Goal: Transaction & Acquisition: Purchase product/service

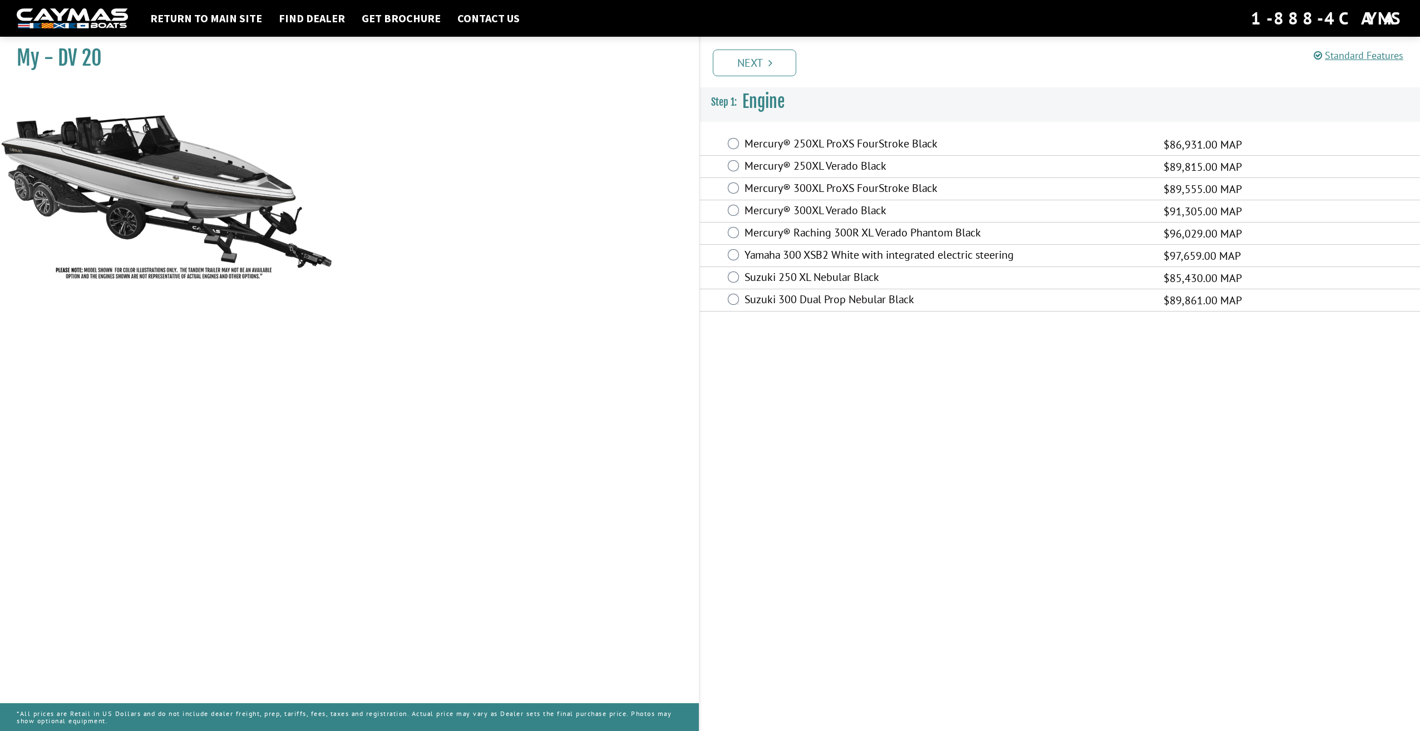
click at [730, 216] on div "Mercury® 300XL Verado Black $91,305.00 MAP" at bounding box center [1060, 211] width 720 height 22
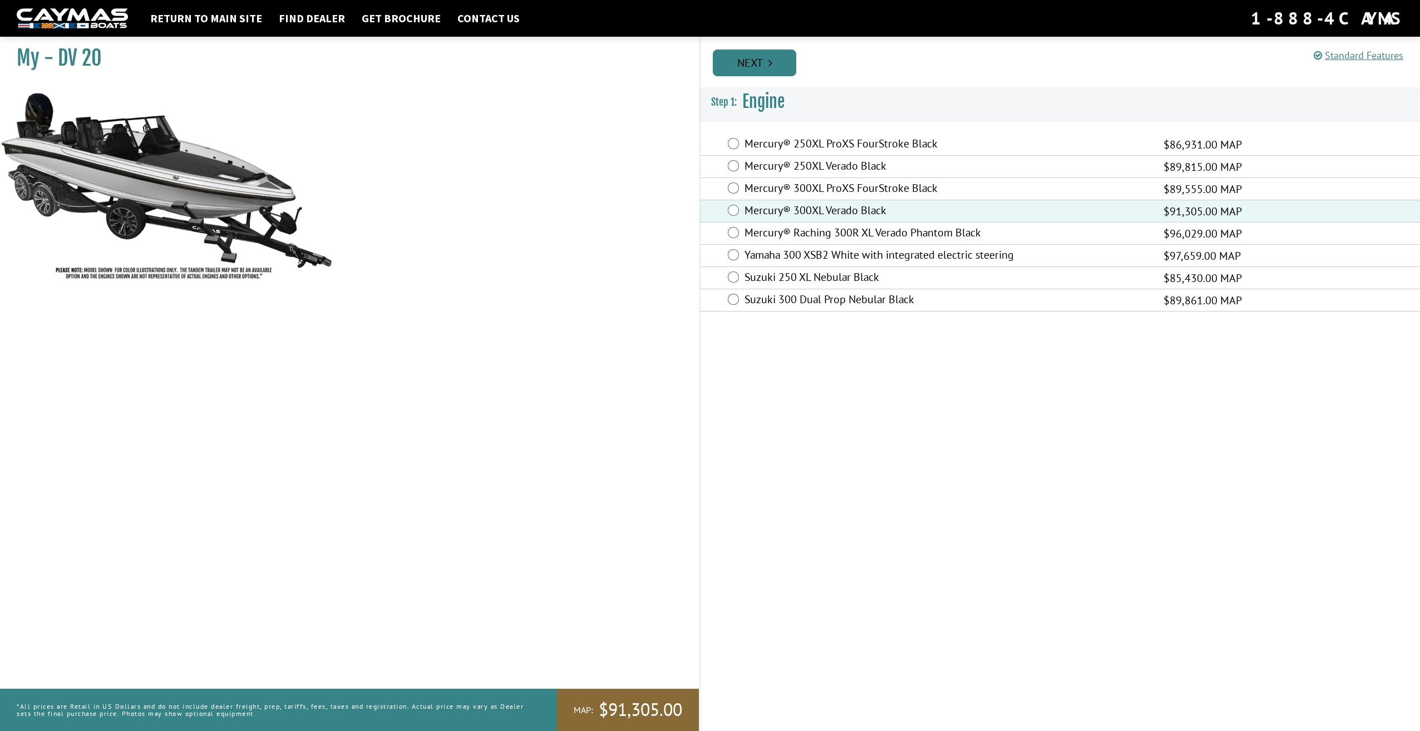
click at [763, 58] on link "Next" at bounding box center [754, 63] width 83 height 27
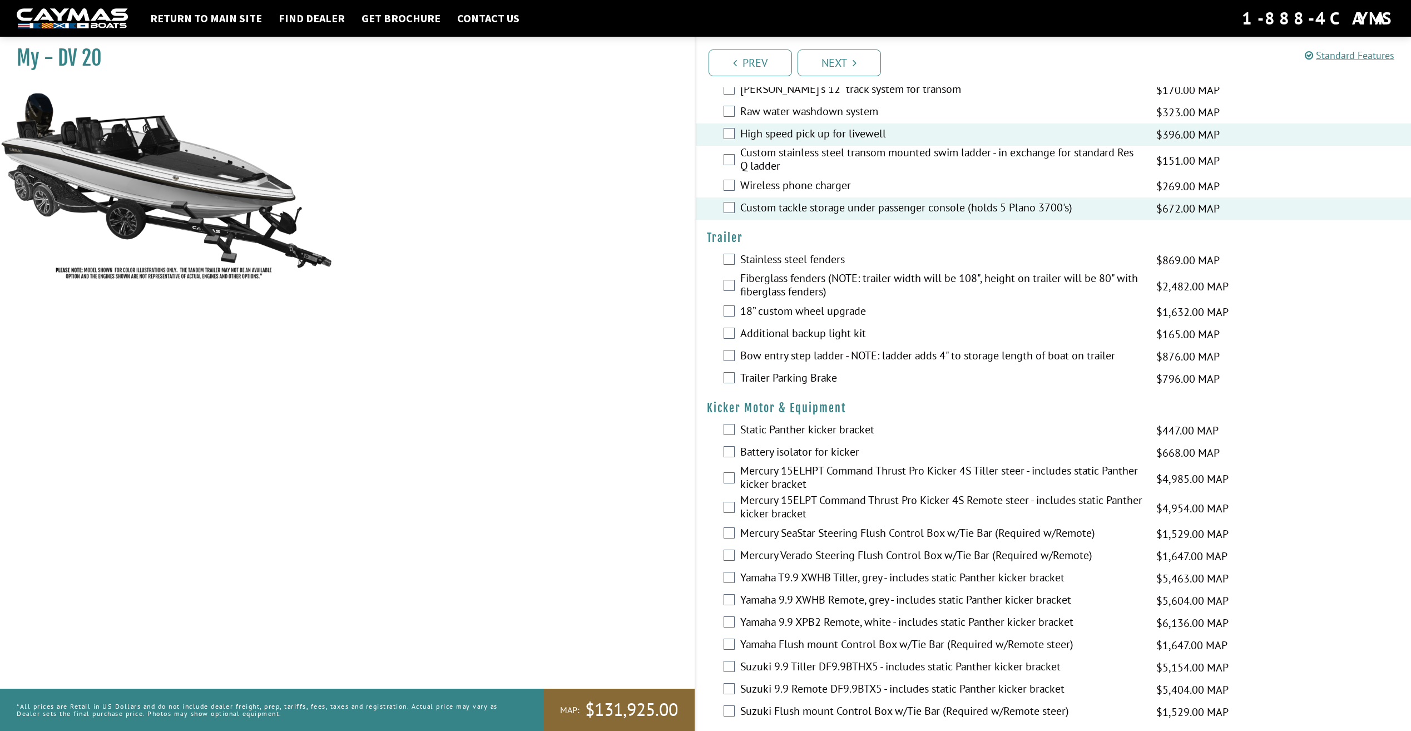
scroll to position [2269, 0]
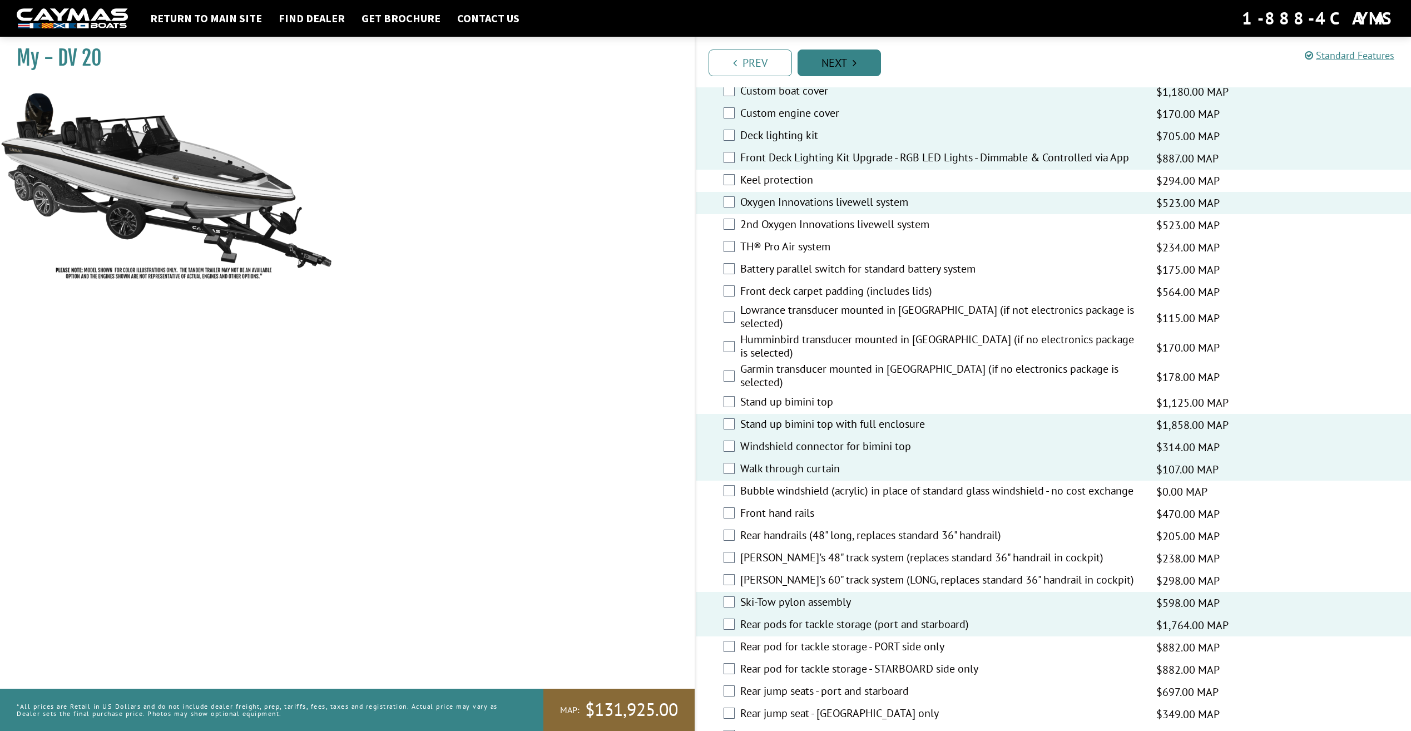
click at [848, 61] on link "Next" at bounding box center [839, 63] width 83 height 27
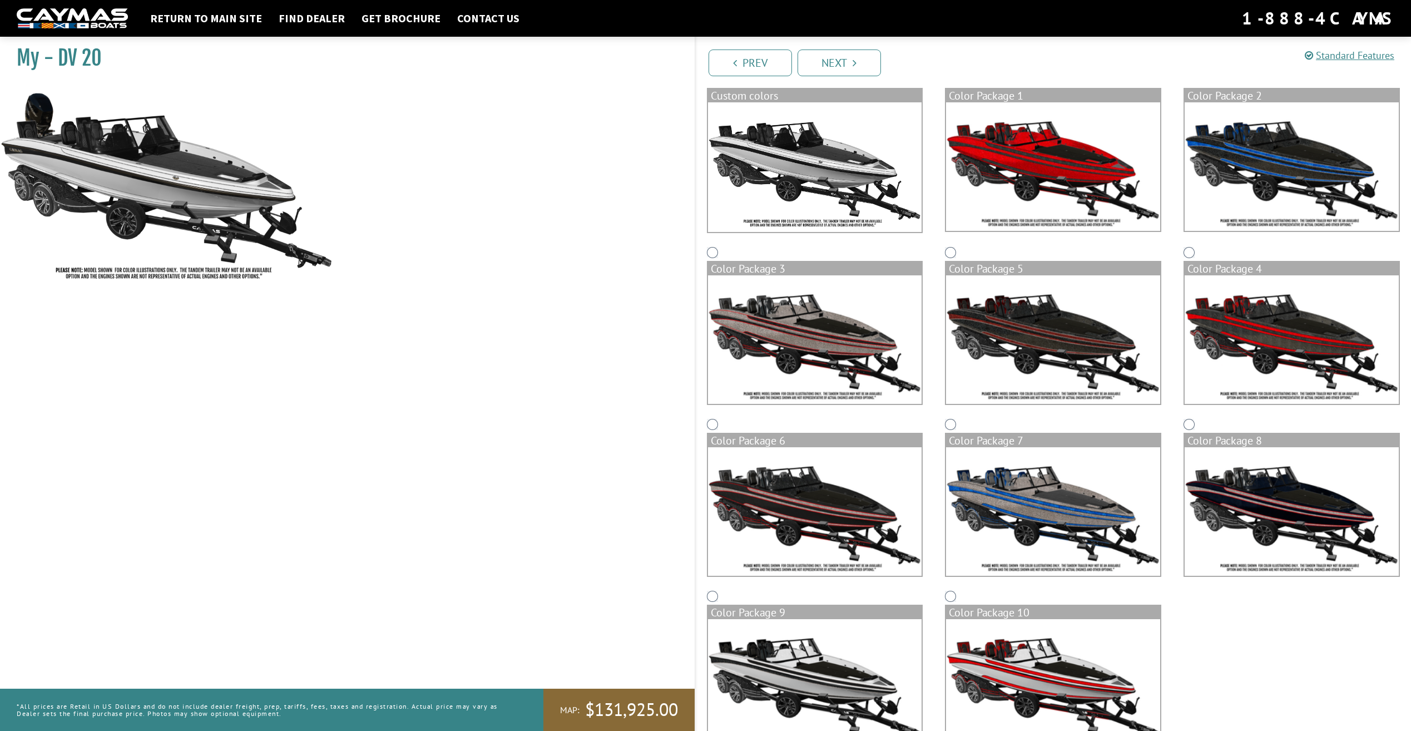
scroll to position [151, 0]
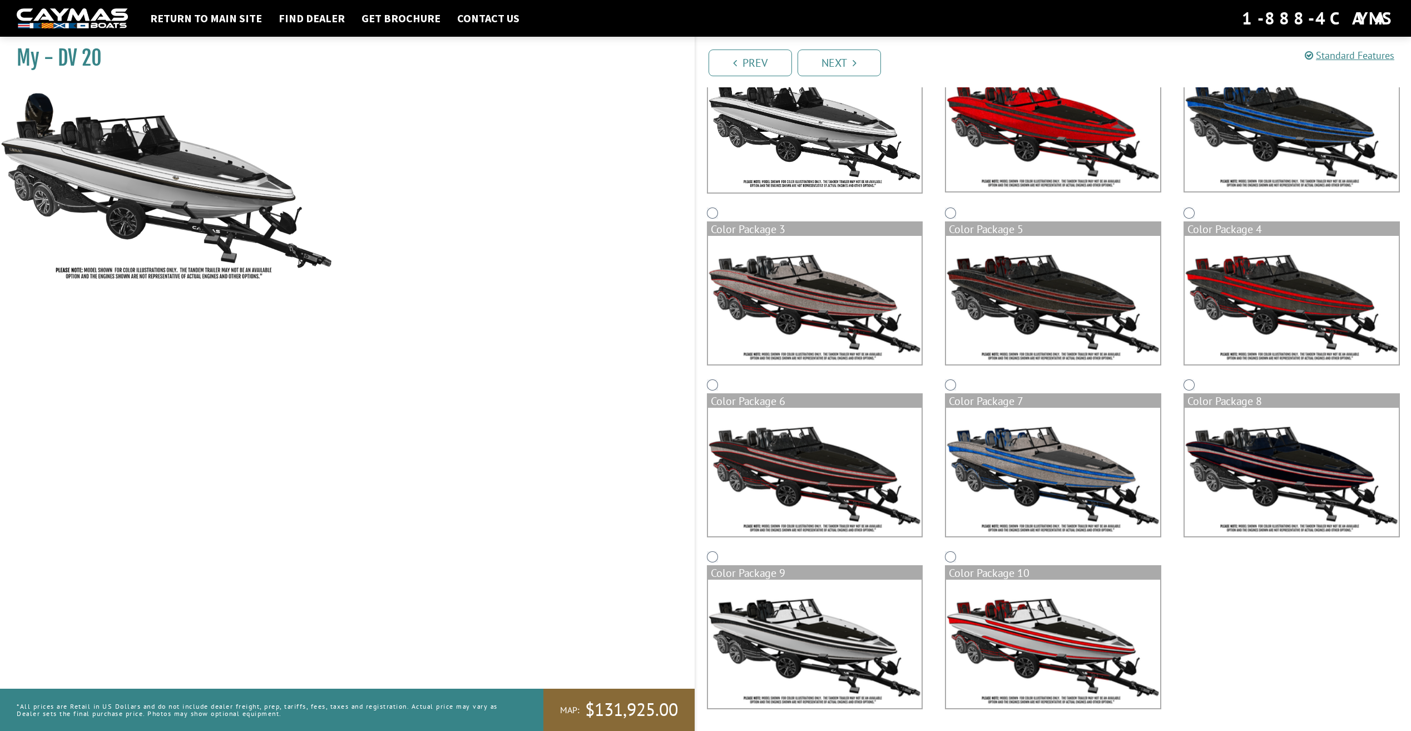
click at [1031, 648] on img at bounding box center [1053, 644] width 214 height 129
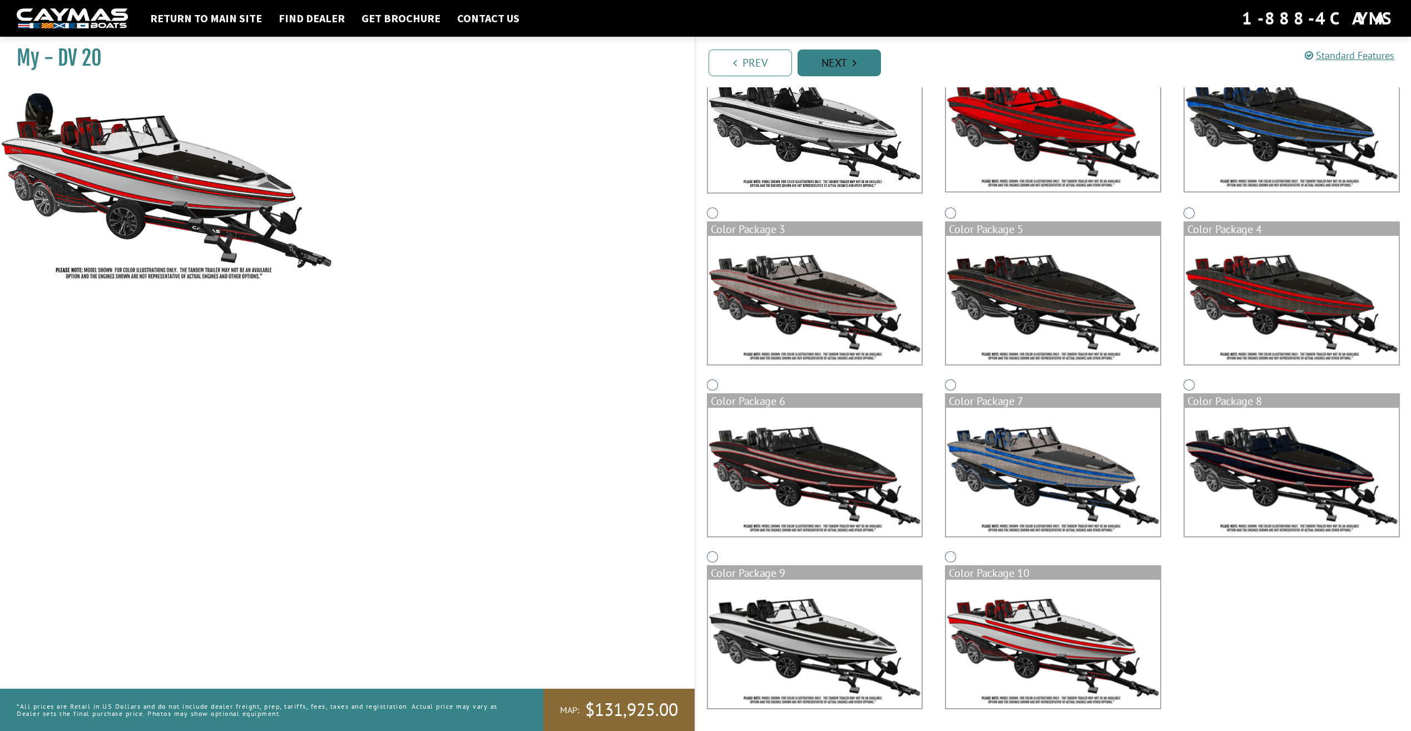
click at [835, 55] on link "Next" at bounding box center [839, 63] width 83 height 27
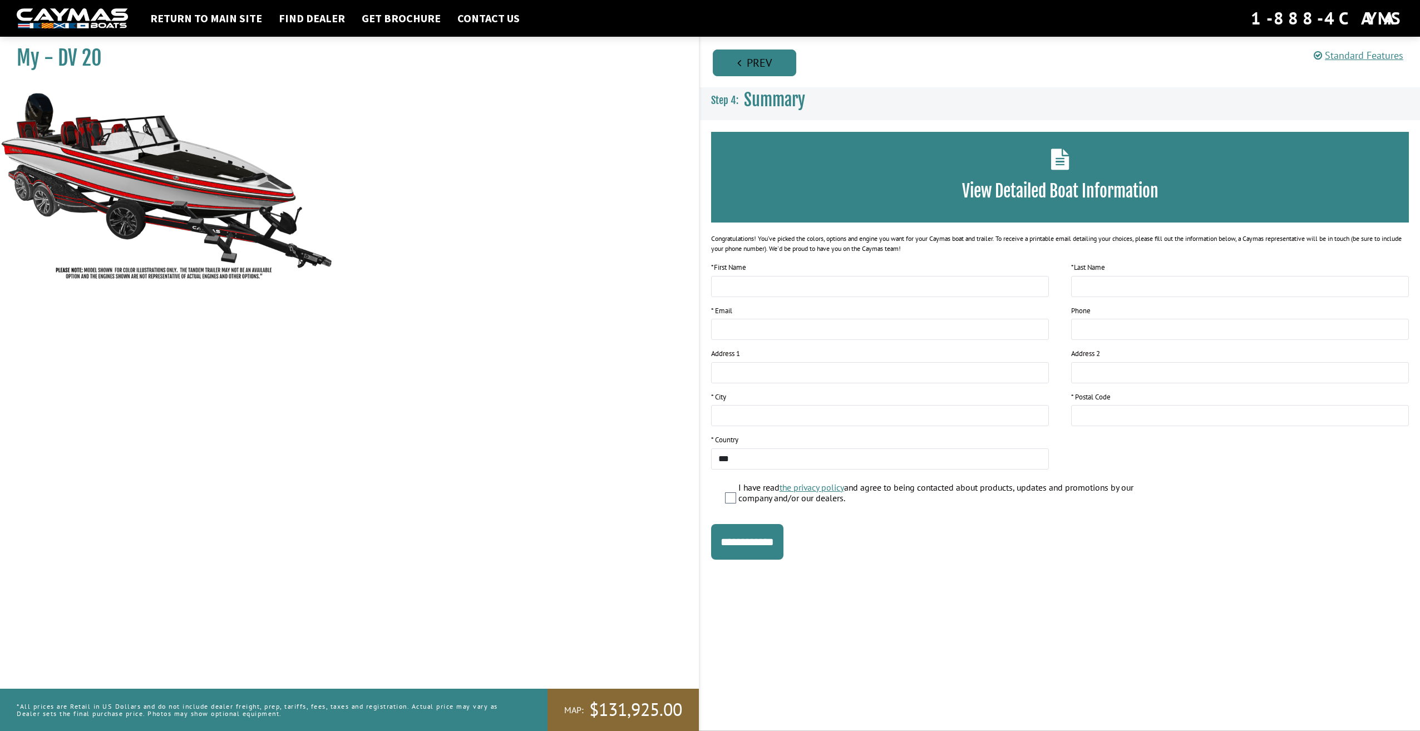
click at [773, 51] on link "Prev" at bounding box center [754, 63] width 83 height 27
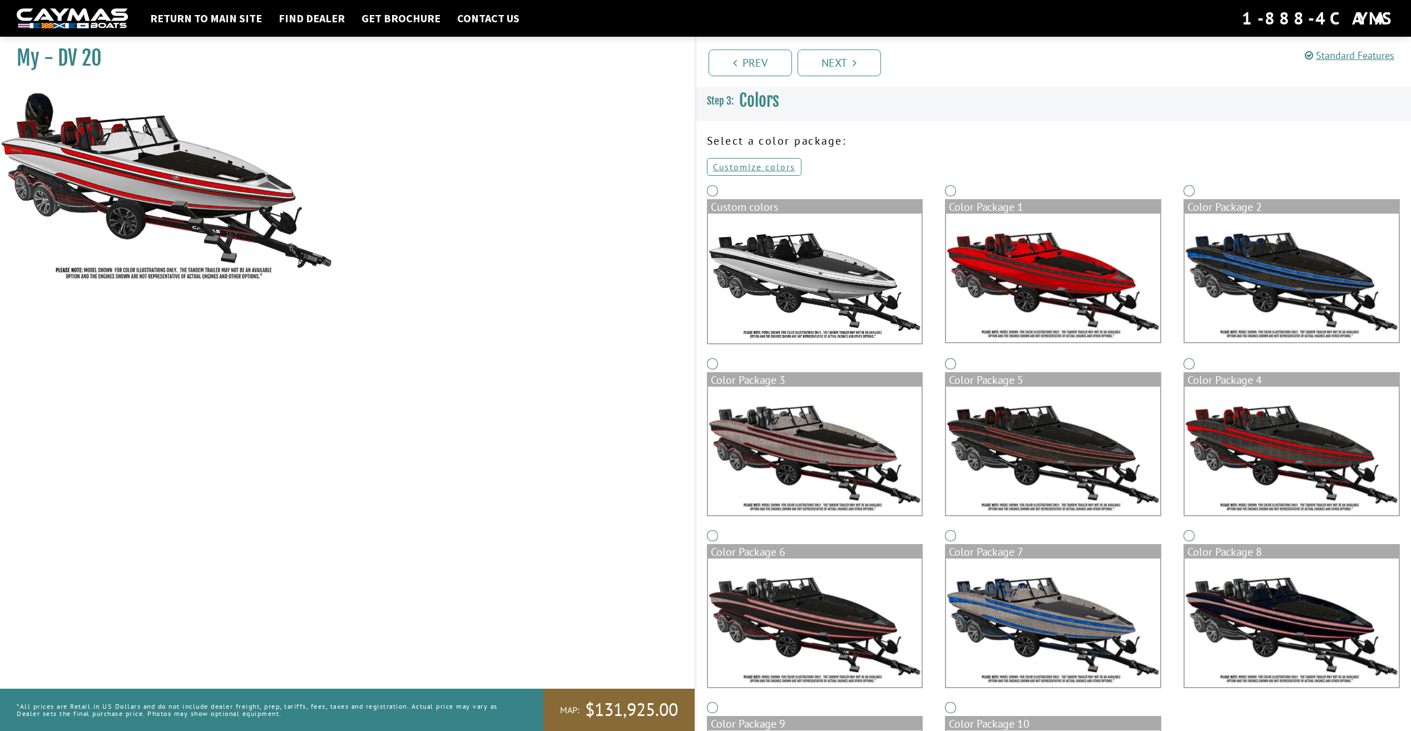
click at [1080, 440] on img at bounding box center [1053, 451] width 214 height 129
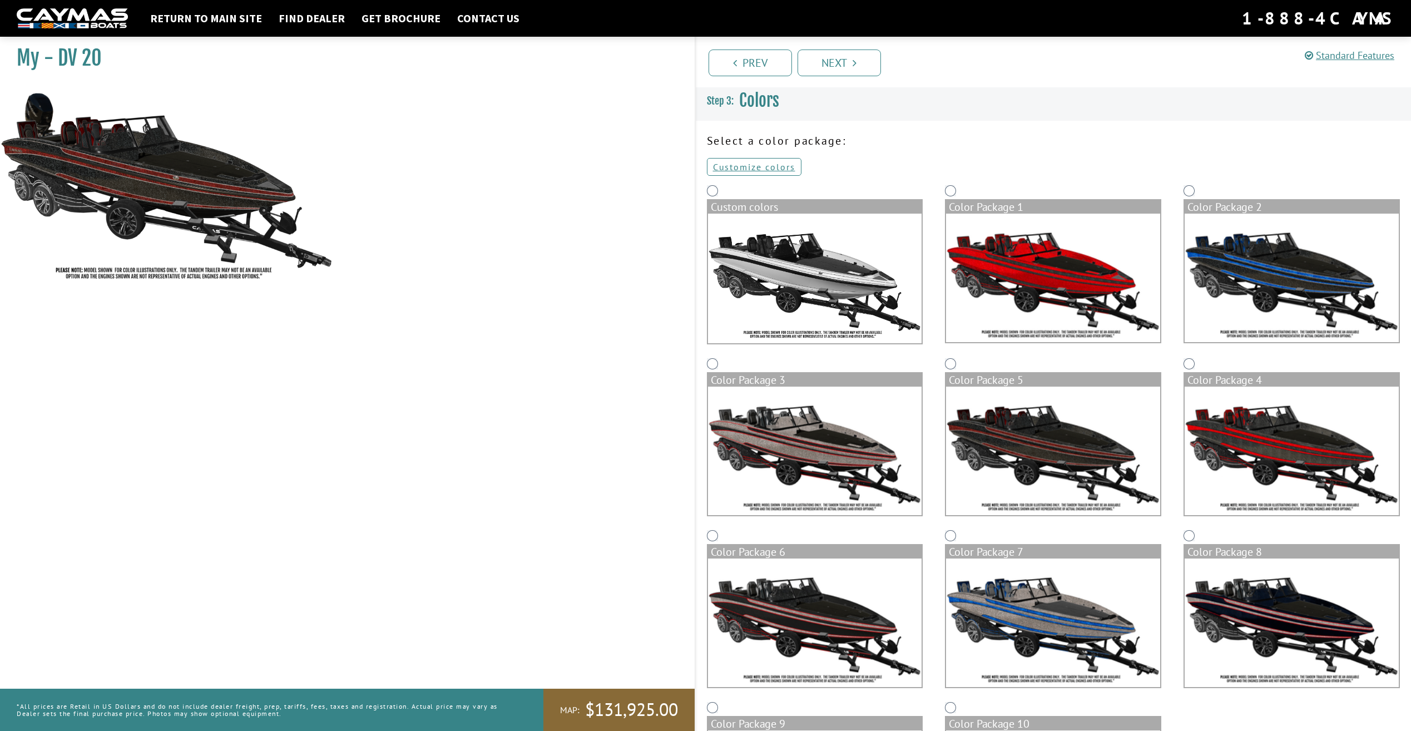
click at [771, 463] on img at bounding box center [815, 451] width 214 height 129
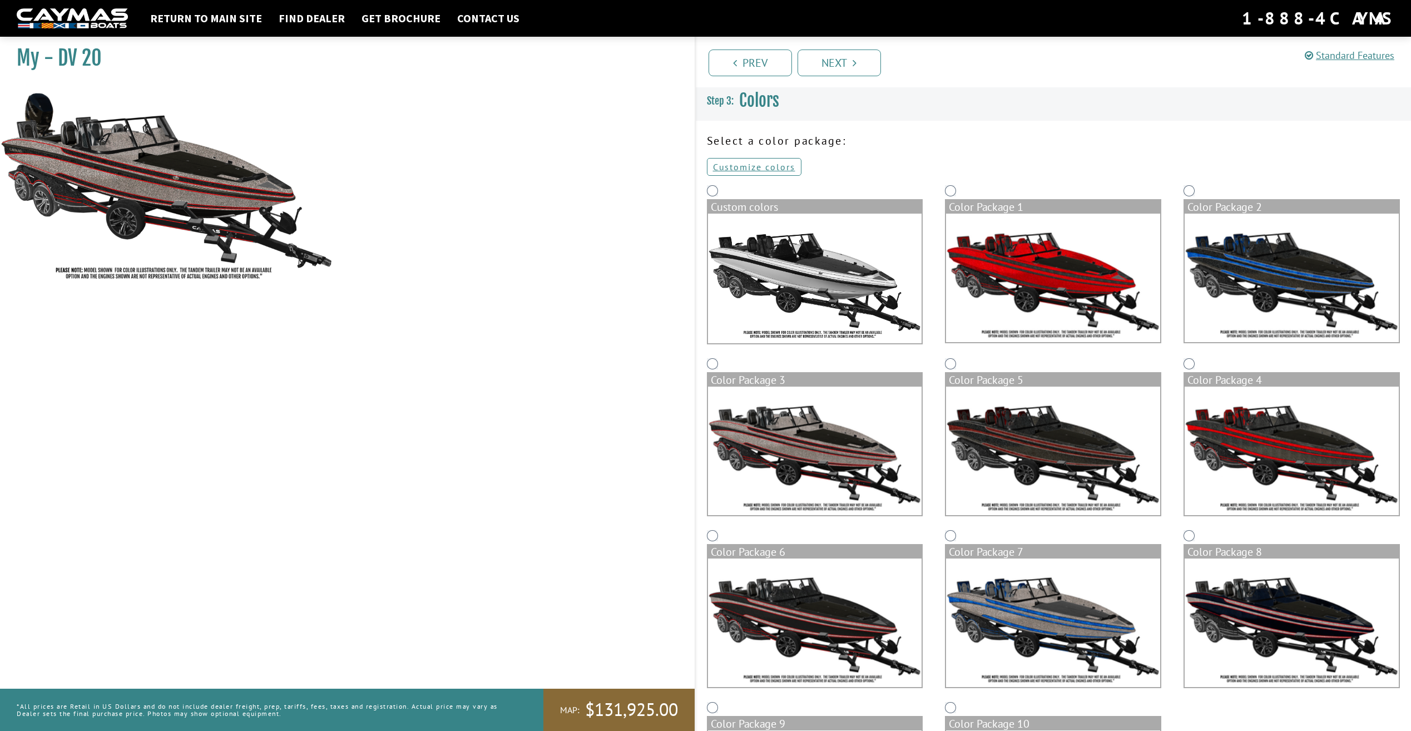
click at [764, 272] on img at bounding box center [815, 279] width 214 height 130
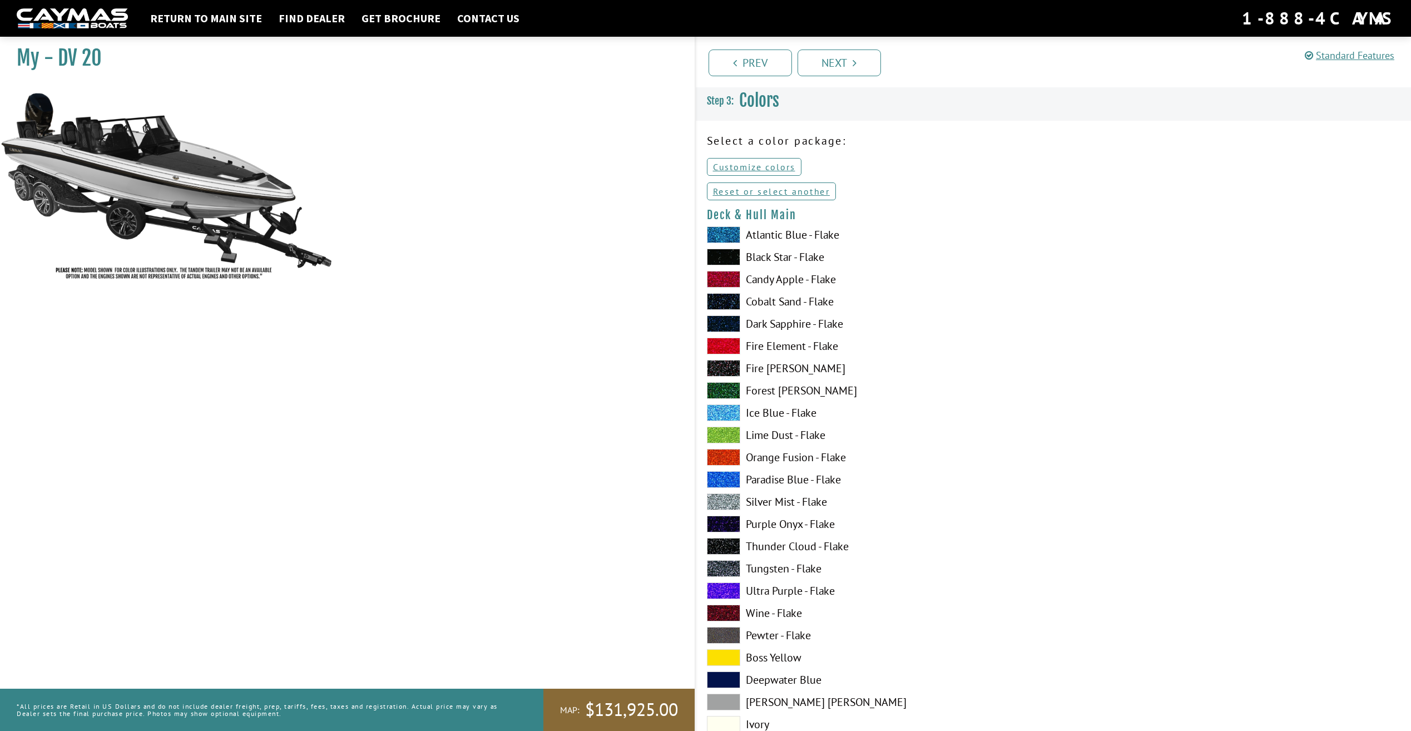
click at [733, 458] on span at bounding box center [723, 457] width 33 height 17
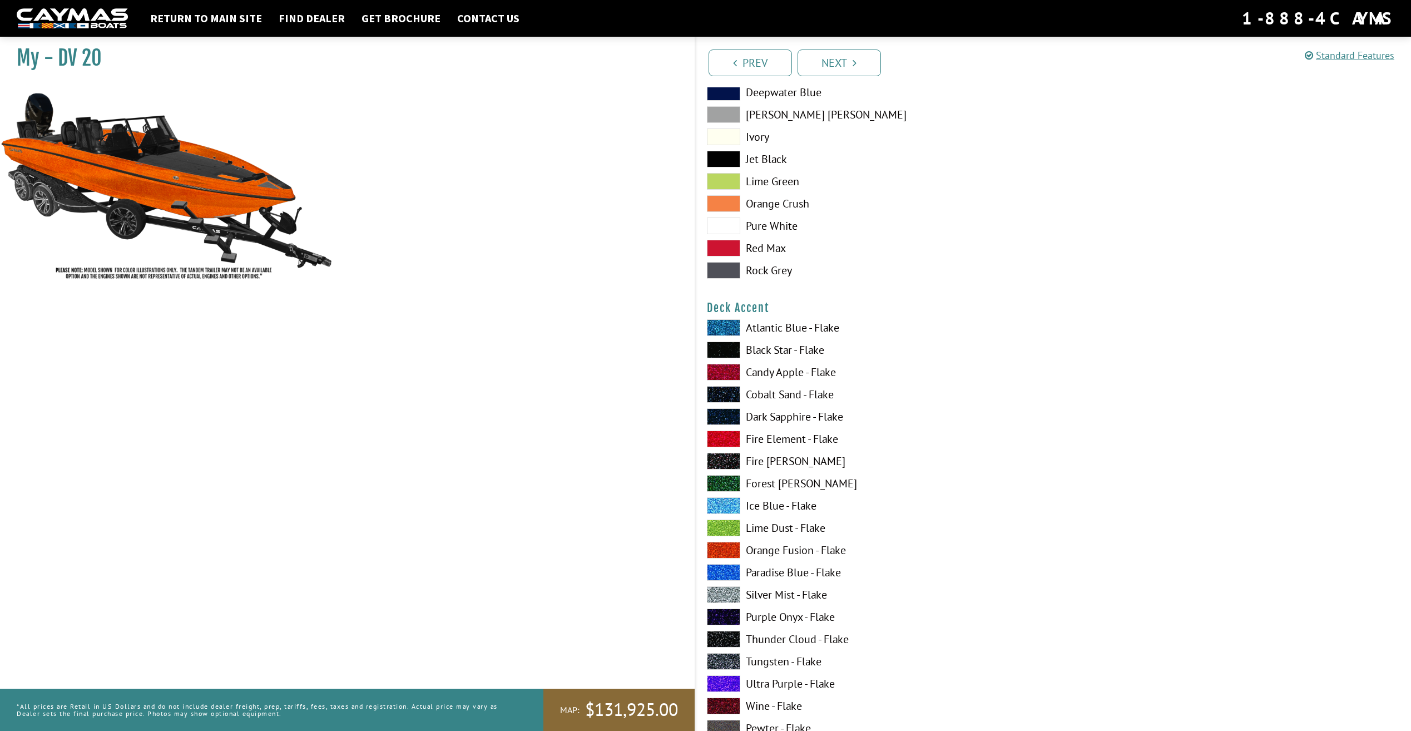
scroll to position [612, 0]
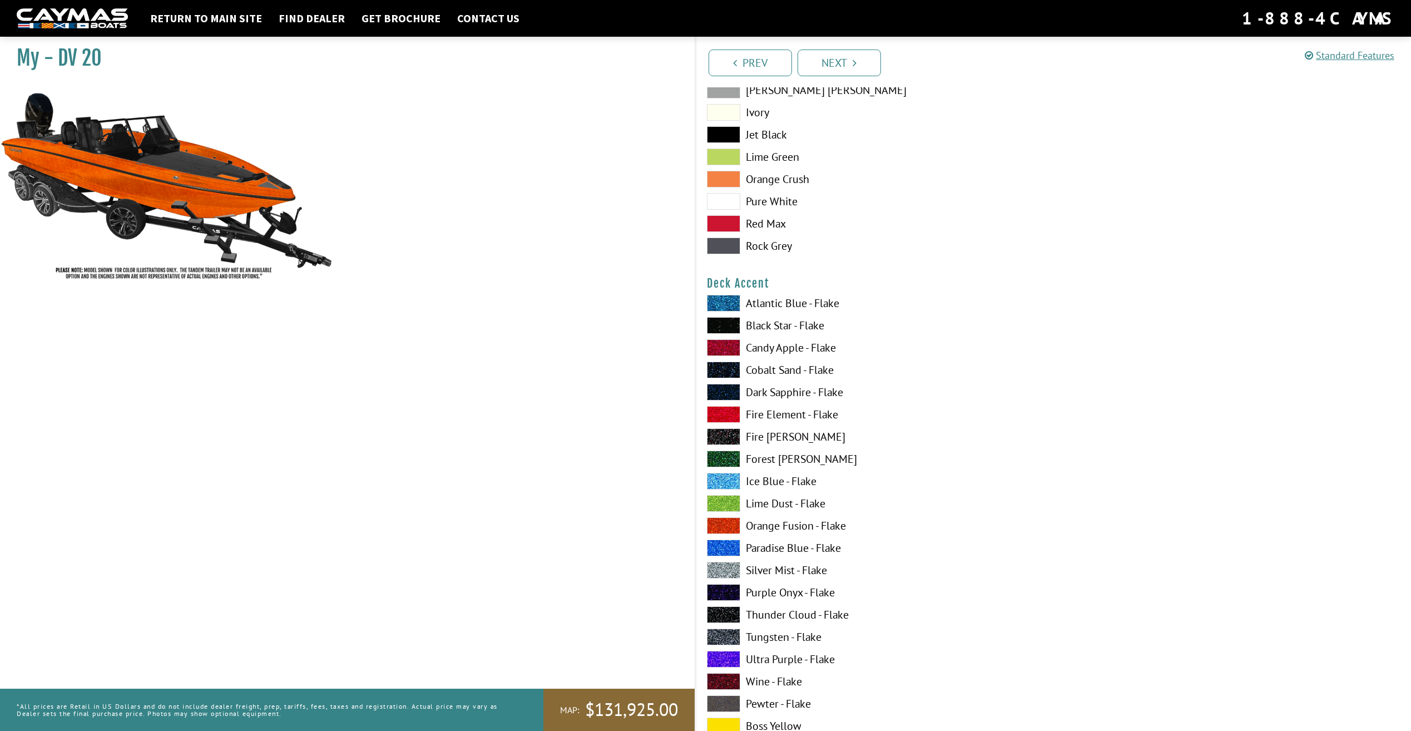
click at [717, 329] on span at bounding box center [723, 325] width 33 height 17
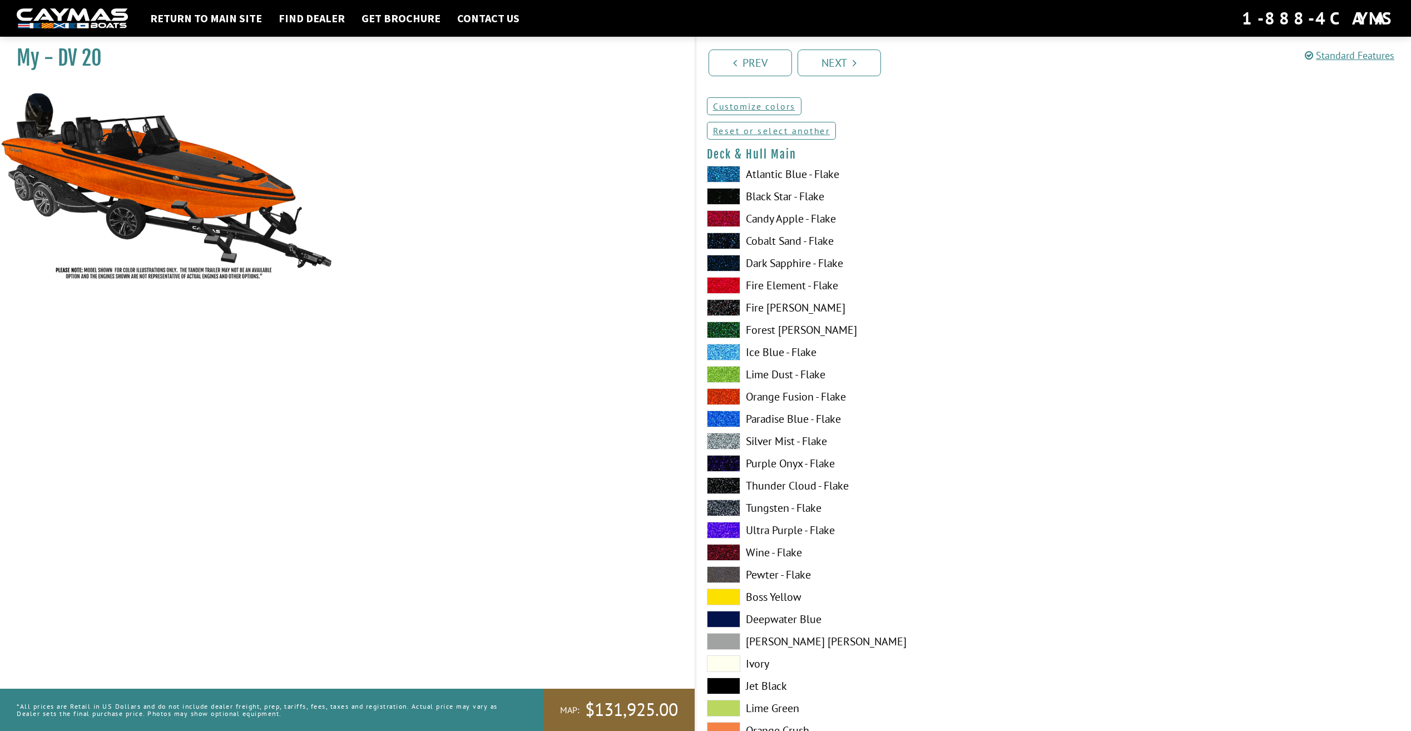
scroll to position [56, 0]
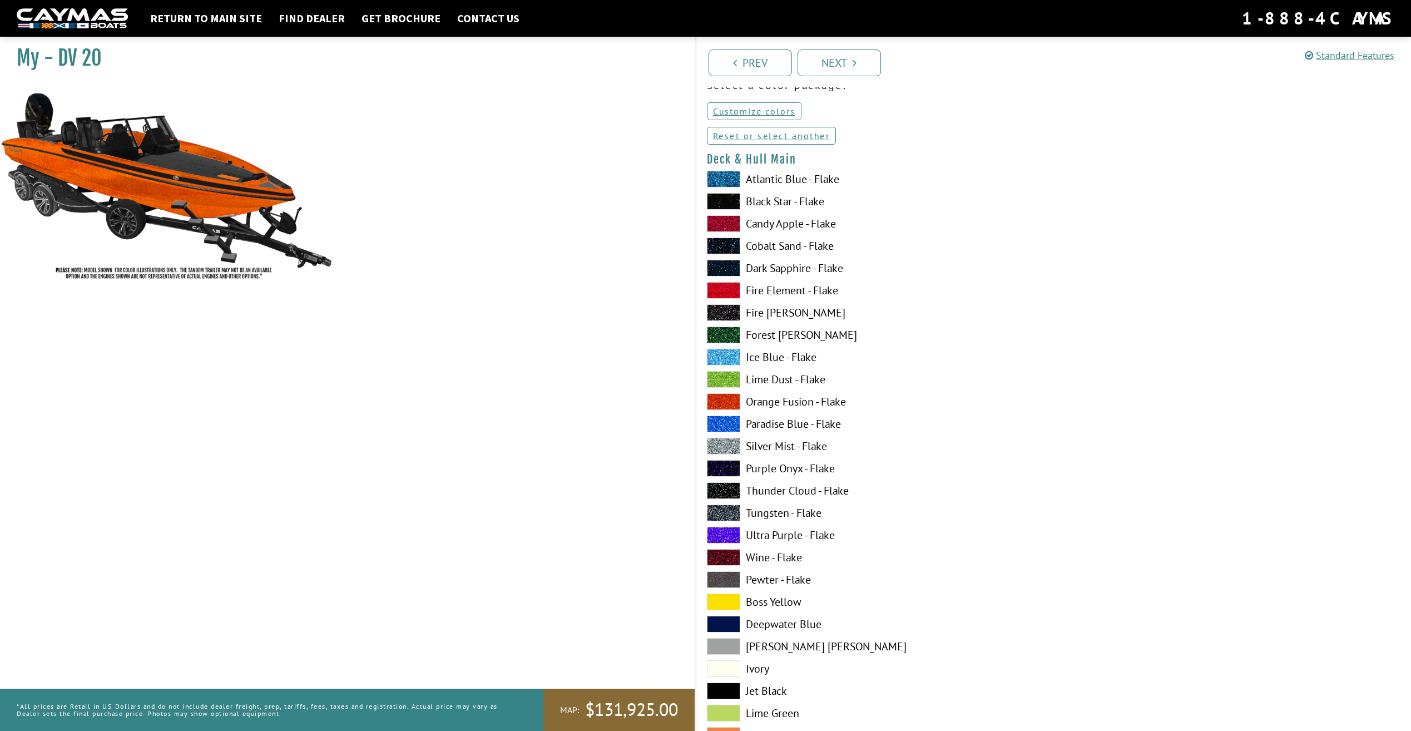
click at [720, 200] on span at bounding box center [723, 201] width 33 height 17
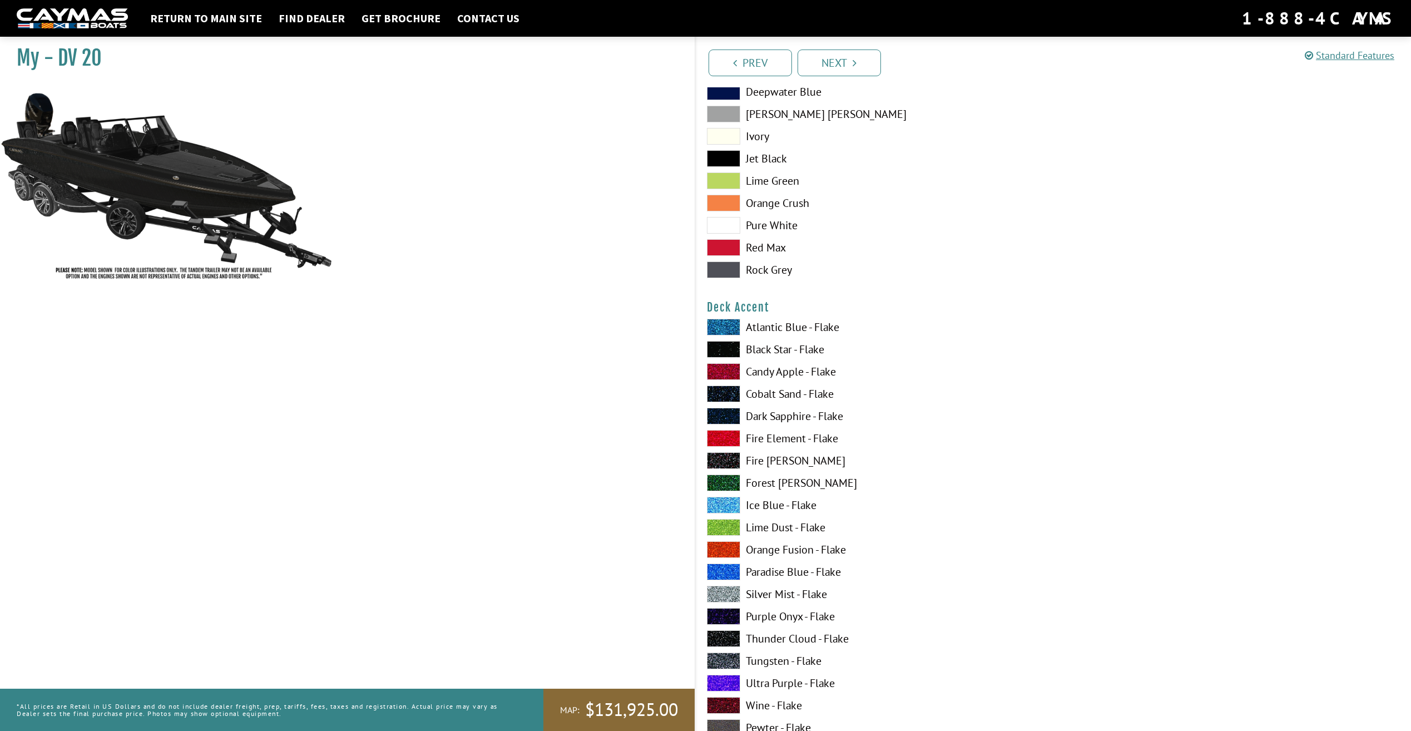
scroll to position [612, 0]
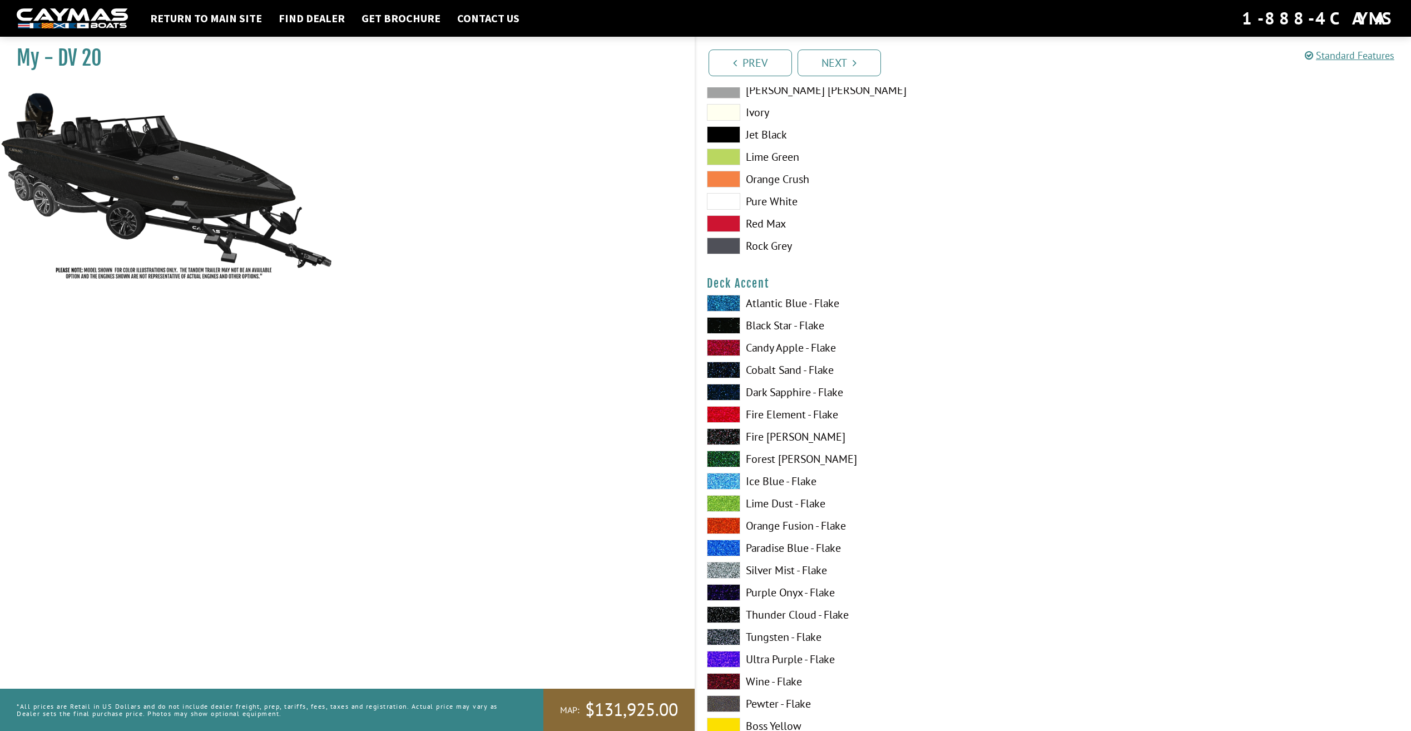
click at [728, 525] on span at bounding box center [723, 525] width 33 height 17
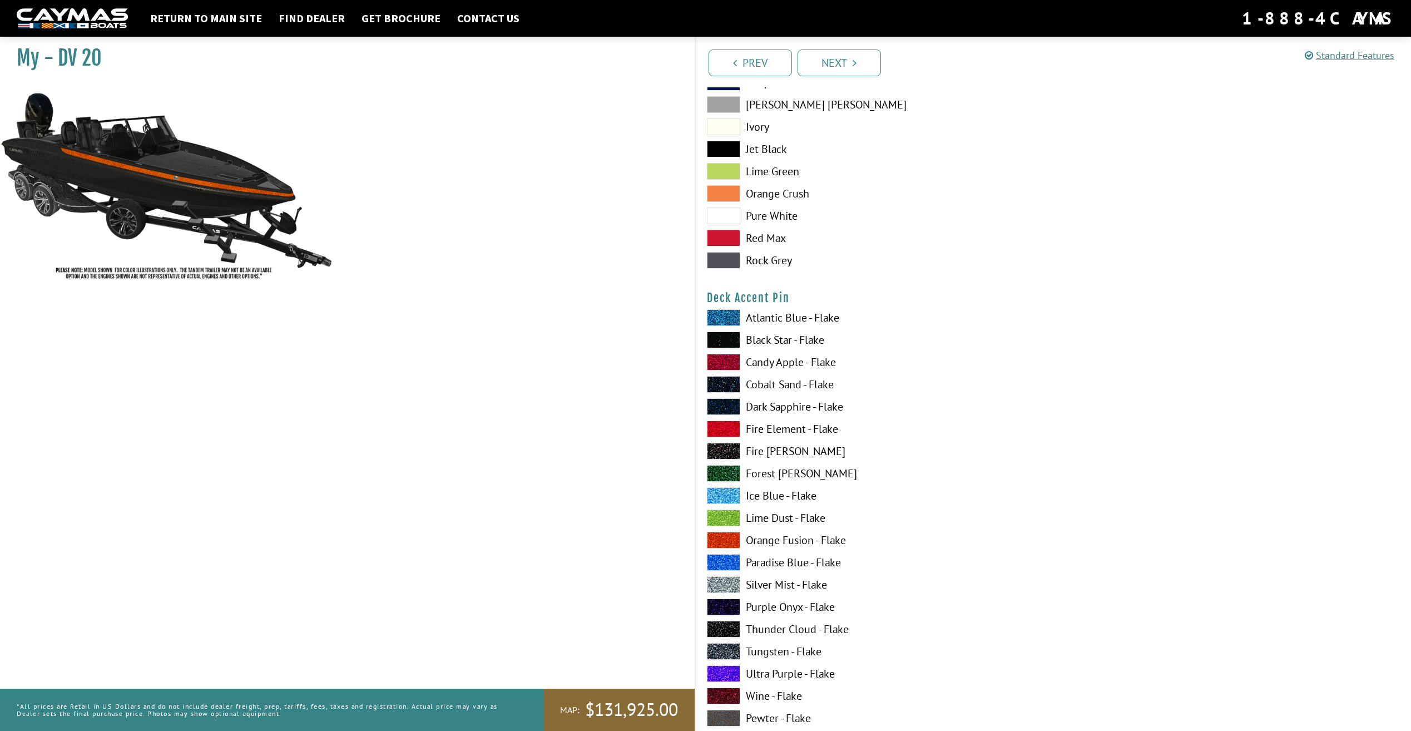
scroll to position [1280, 0]
click at [714, 534] on span at bounding box center [723, 538] width 33 height 17
click at [714, 536] on span at bounding box center [723, 538] width 33 height 17
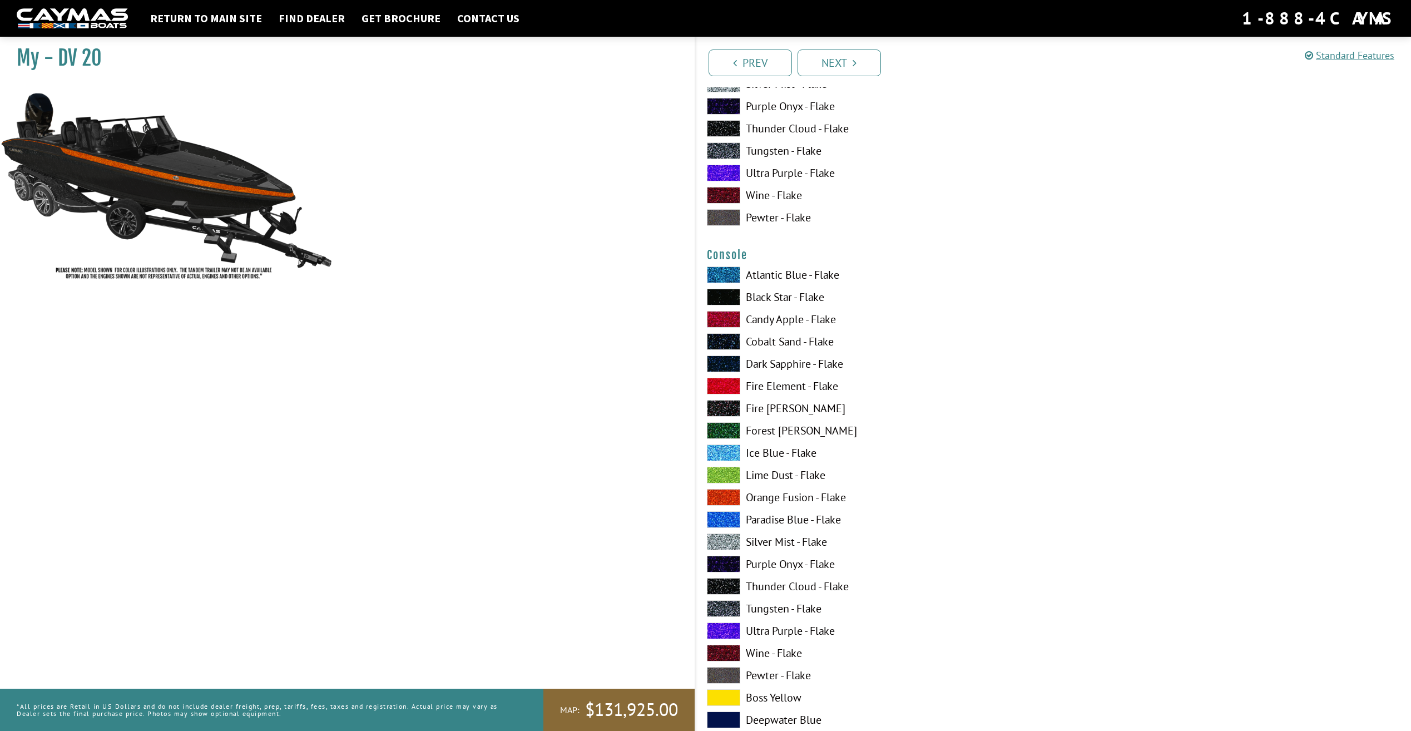
scroll to position [1780, 0]
click at [726, 497] on span at bounding box center [723, 495] width 33 height 17
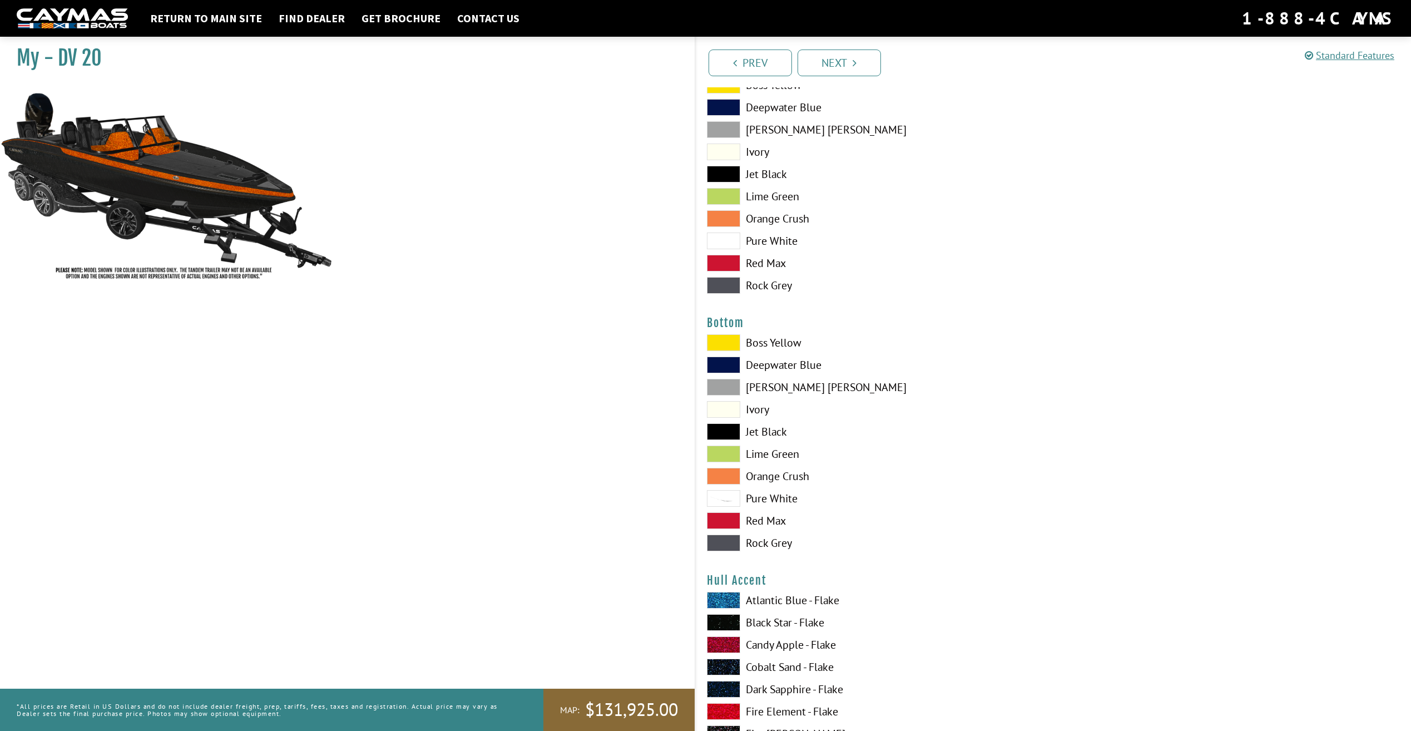
scroll to position [2392, 0]
click at [719, 472] on span at bounding box center [723, 475] width 33 height 17
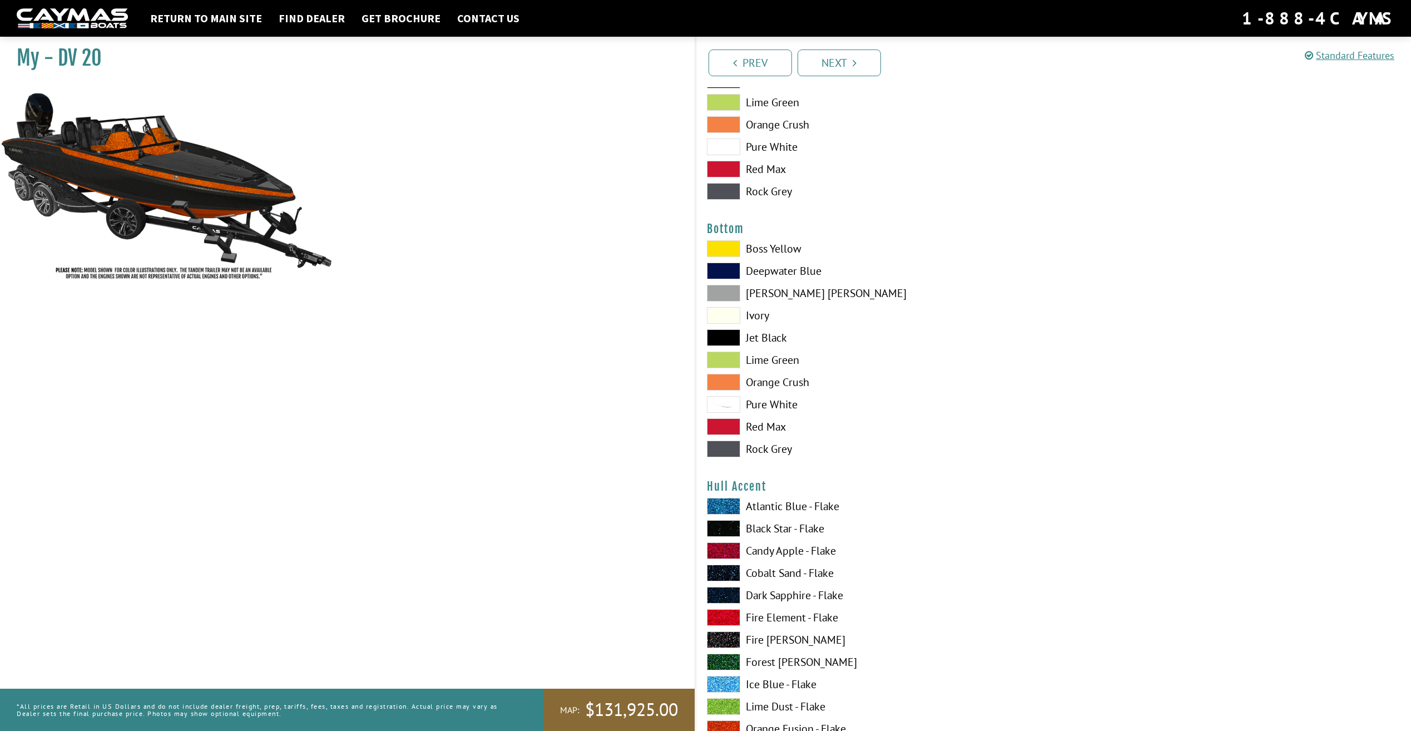
scroll to position [2670, 0]
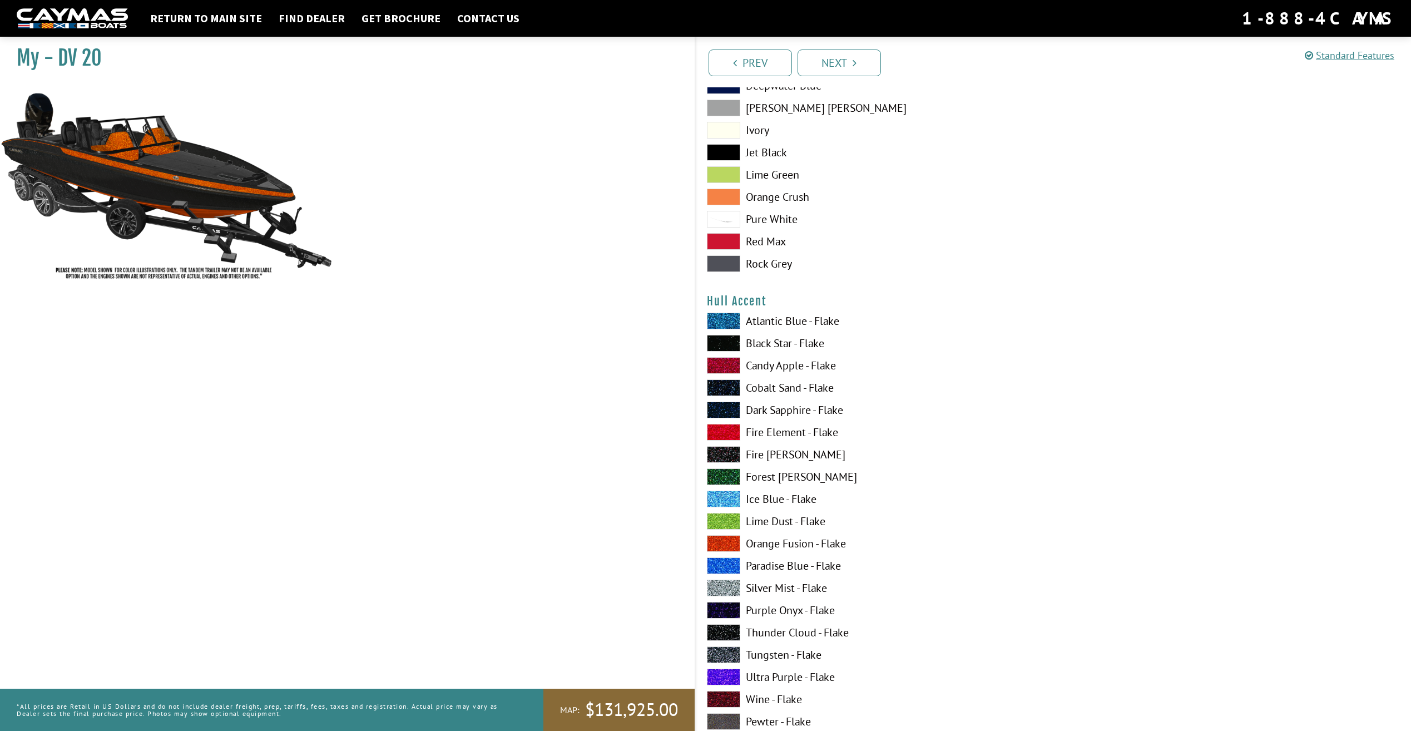
click at [723, 540] on span at bounding box center [723, 543] width 33 height 17
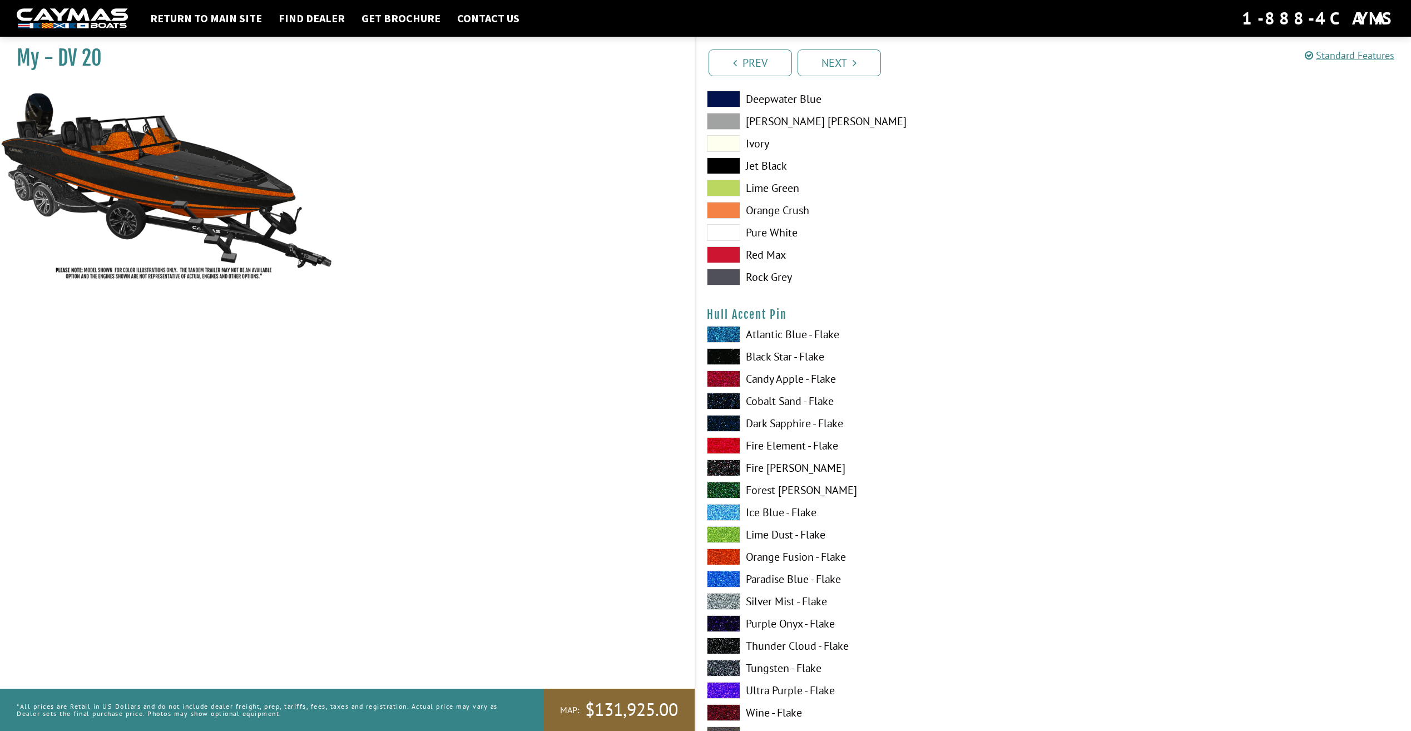
scroll to position [3338, 0]
click at [729, 553] on span at bounding box center [723, 556] width 33 height 17
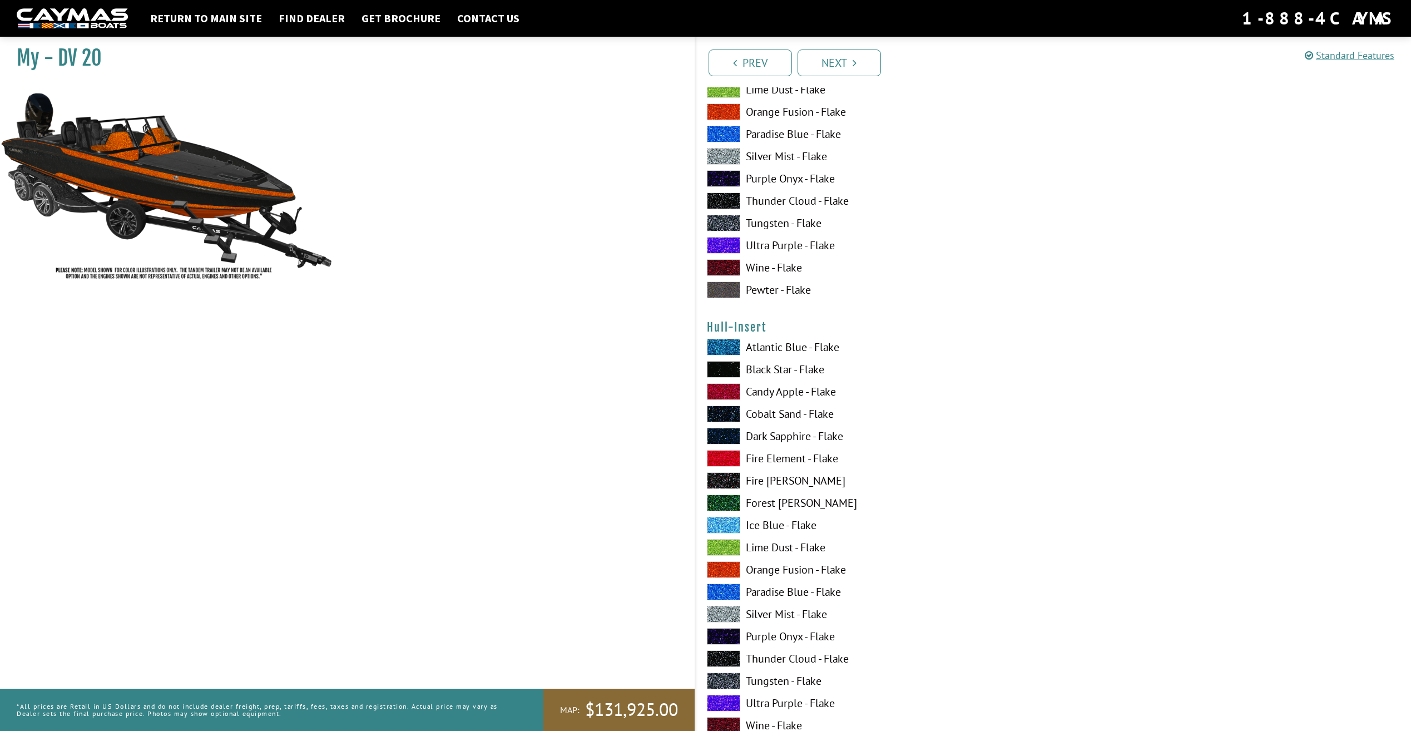
scroll to position [3783, 0]
click at [730, 566] on span at bounding box center [723, 569] width 33 height 17
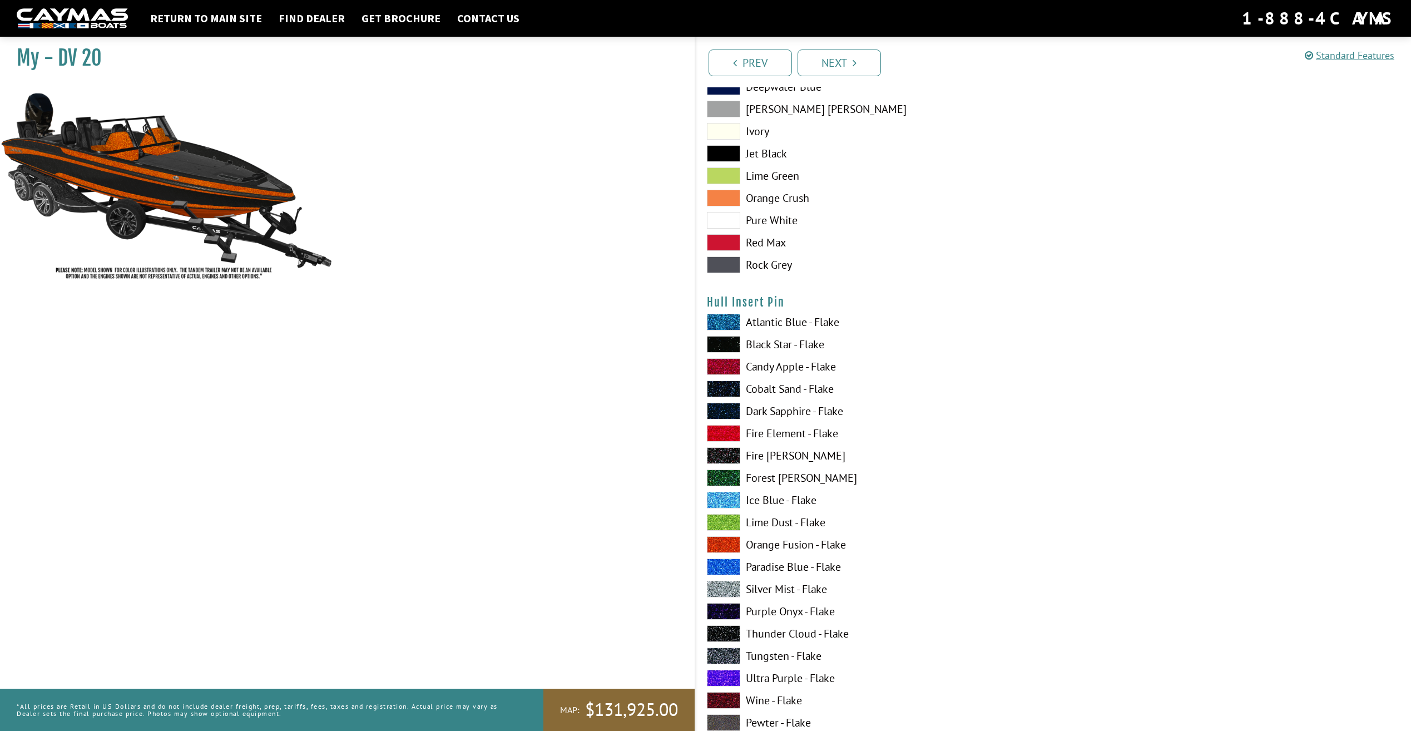
scroll to position [4506, 0]
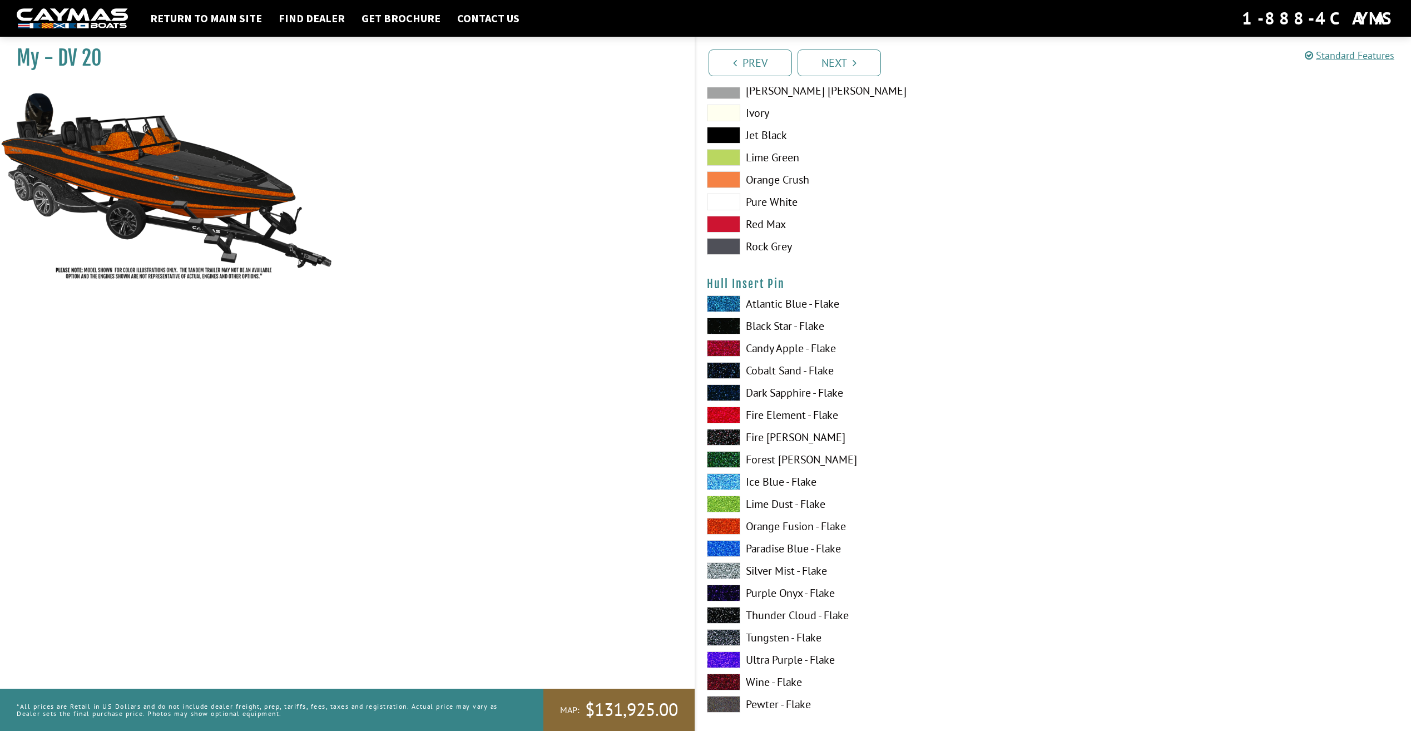
click at [719, 524] on span at bounding box center [723, 526] width 33 height 17
click at [718, 506] on span at bounding box center [723, 504] width 33 height 17
click at [718, 514] on div "Atlantic Blue - Flake Black Star - Flake Candy Apple - Flake Cobalt Sand - Flak…" at bounding box center [875, 506] width 358 height 423
click at [716, 526] on span at bounding box center [723, 526] width 33 height 17
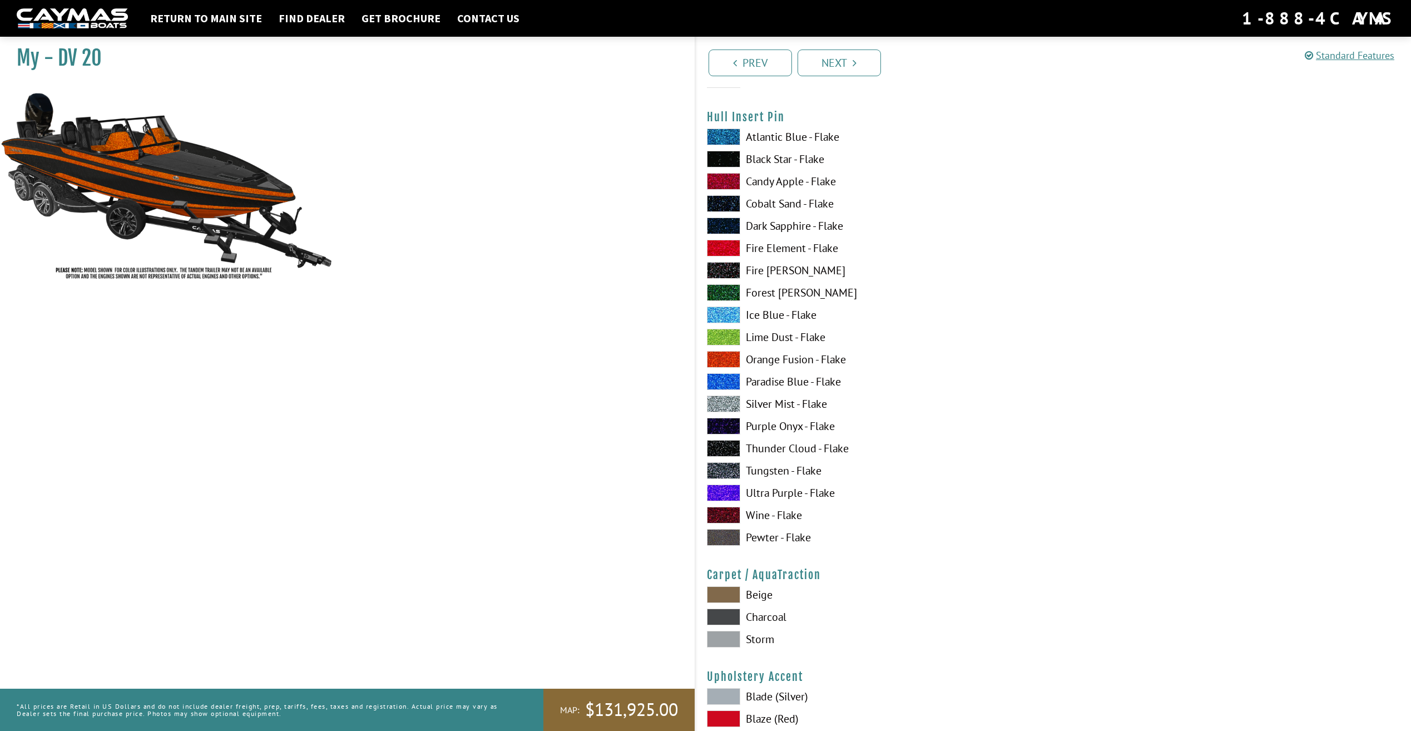
scroll to position [4618, 0]
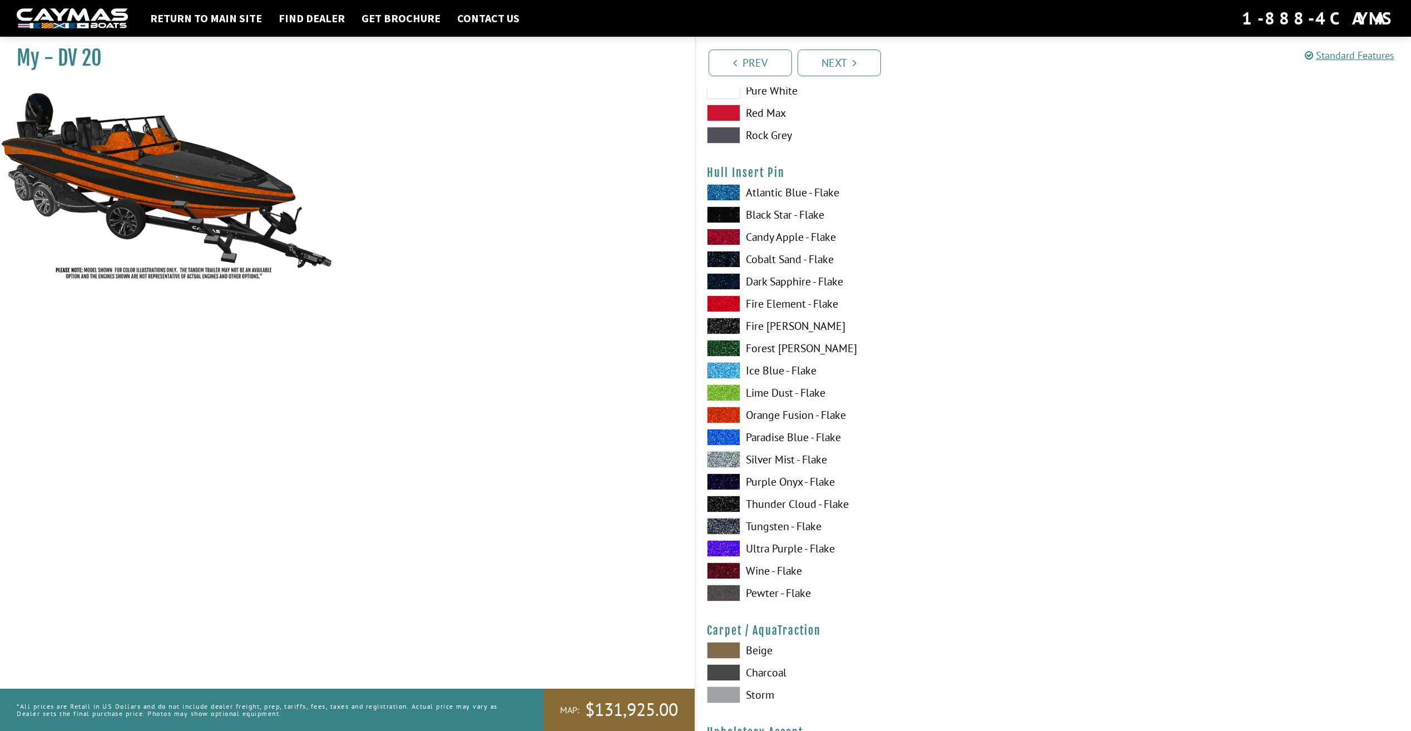
click at [727, 458] on span at bounding box center [723, 459] width 33 height 17
click at [718, 413] on span at bounding box center [723, 415] width 33 height 17
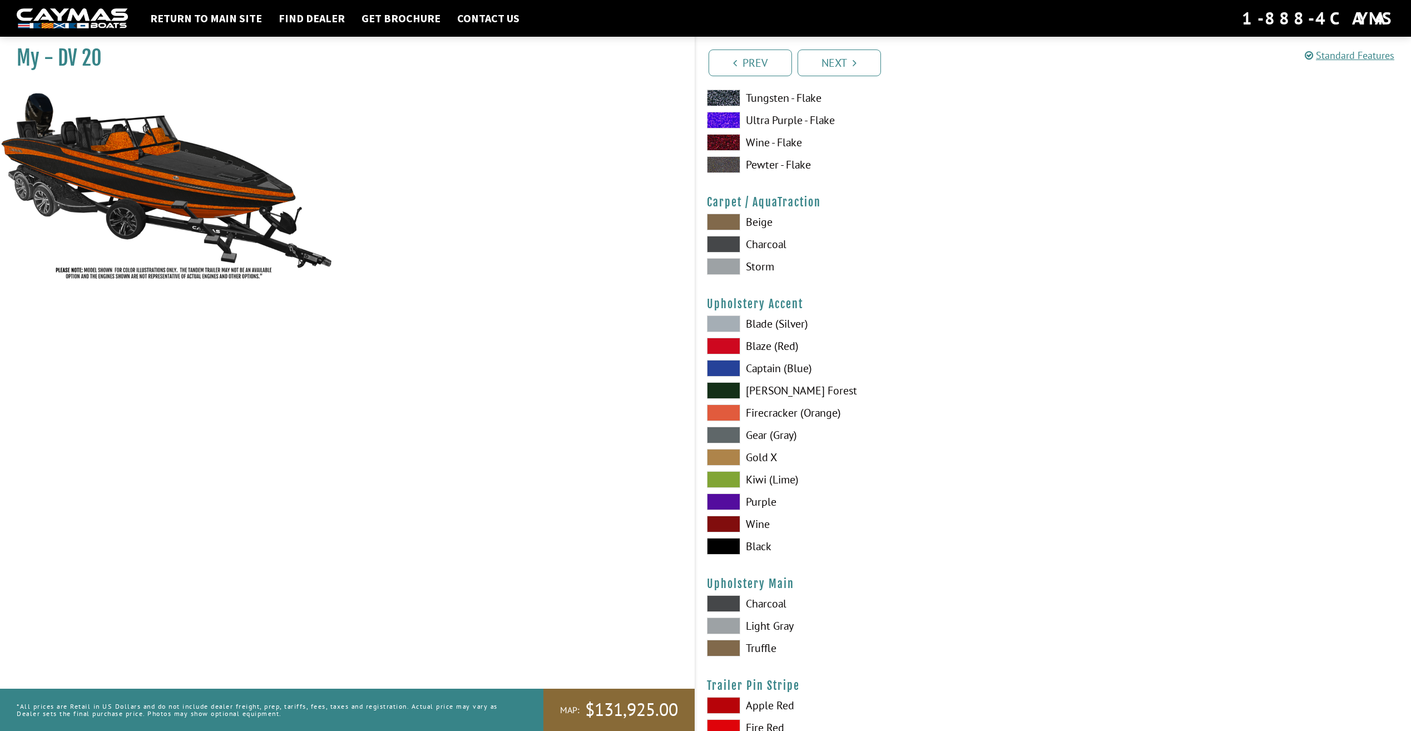
scroll to position [5063, 0]
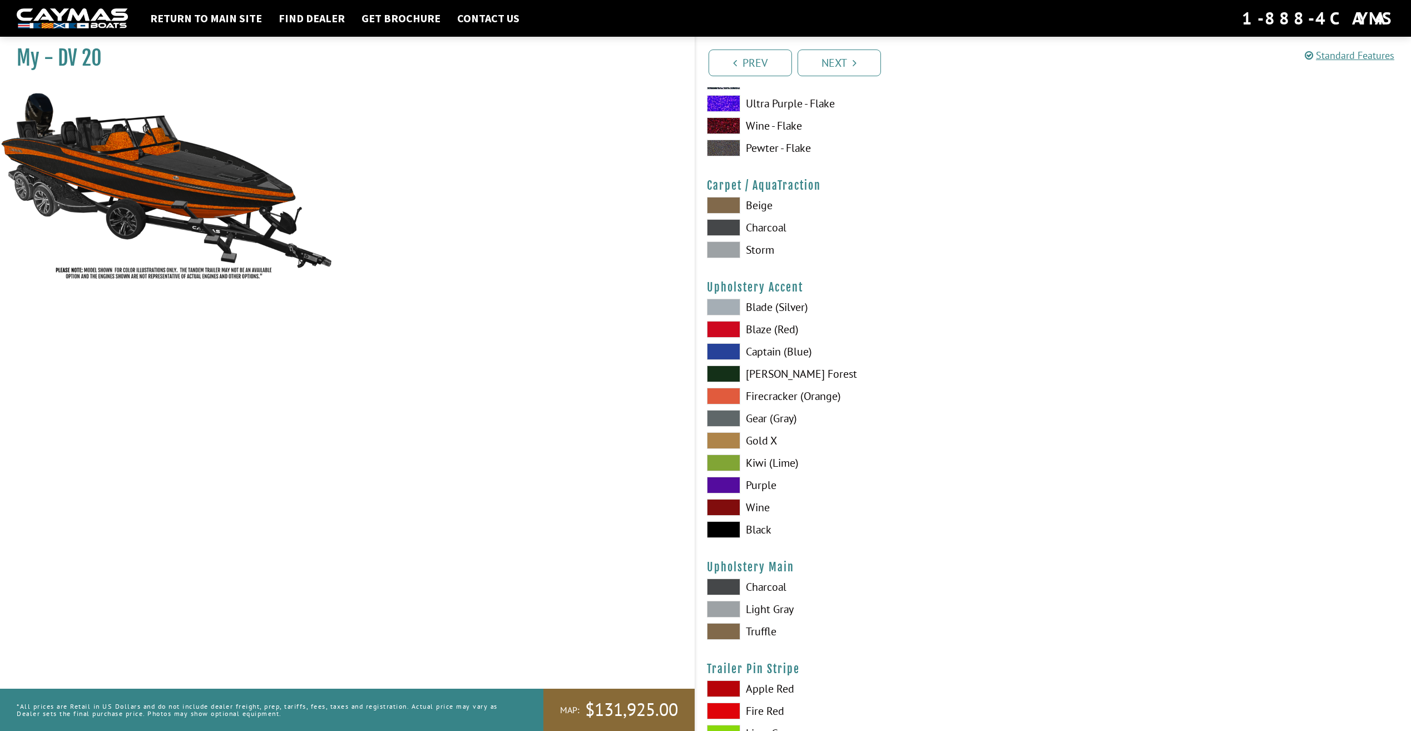
click at [715, 398] on span at bounding box center [723, 396] width 33 height 17
click at [725, 531] on span at bounding box center [723, 529] width 33 height 17
click at [721, 421] on span at bounding box center [723, 418] width 33 height 17
click at [720, 311] on span at bounding box center [723, 307] width 33 height 17
click at [723, 529] on span at bounding box center [723, 529] width 33 height 17
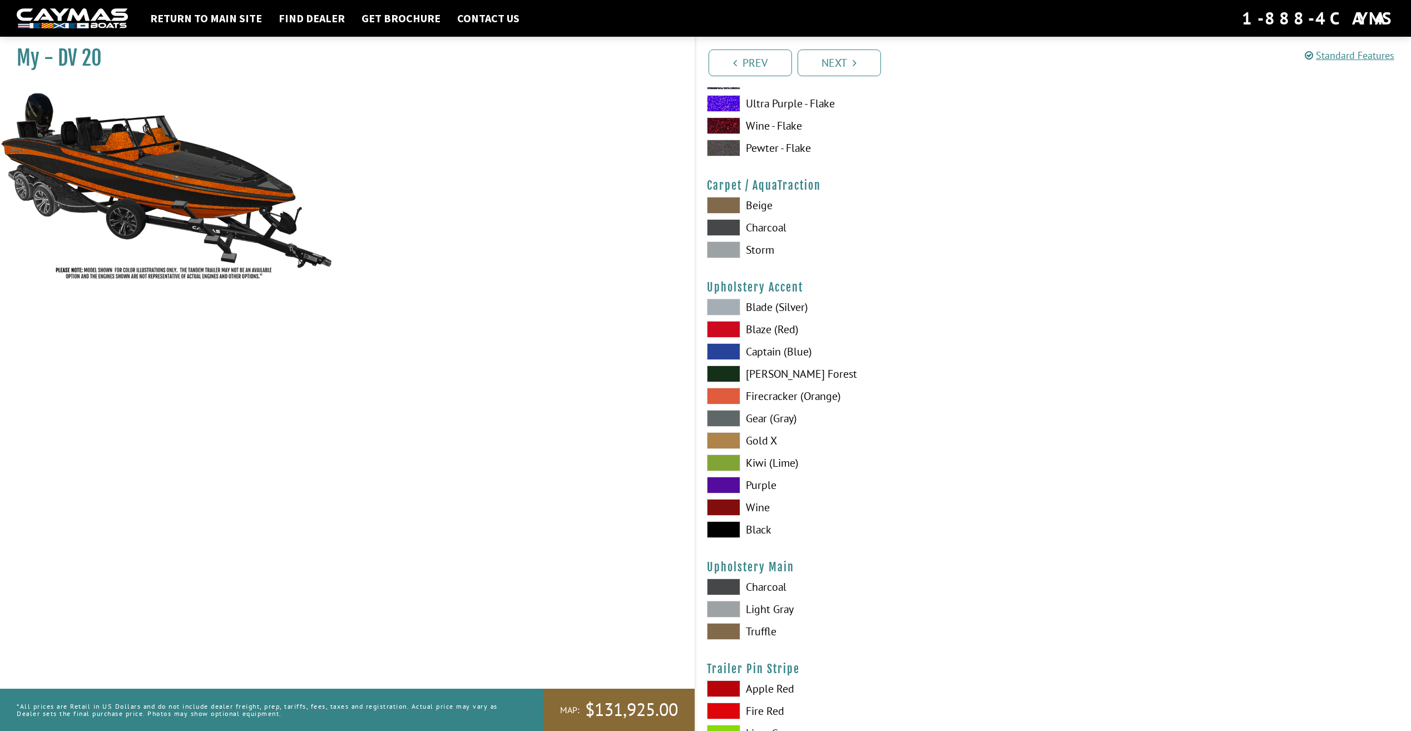
click at [720, 395] on span at bounding box center [723, 396] width 33 height 17
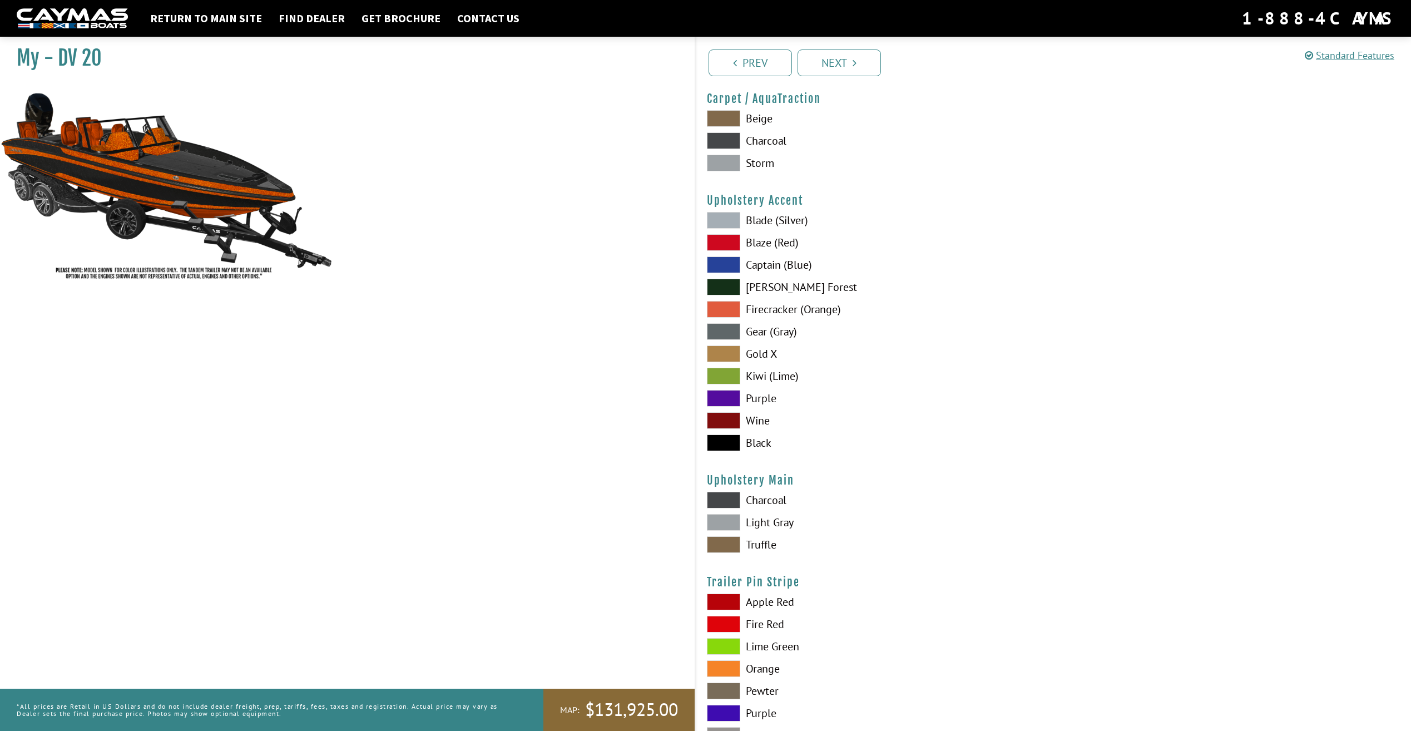
scroll to position [5174, 0]
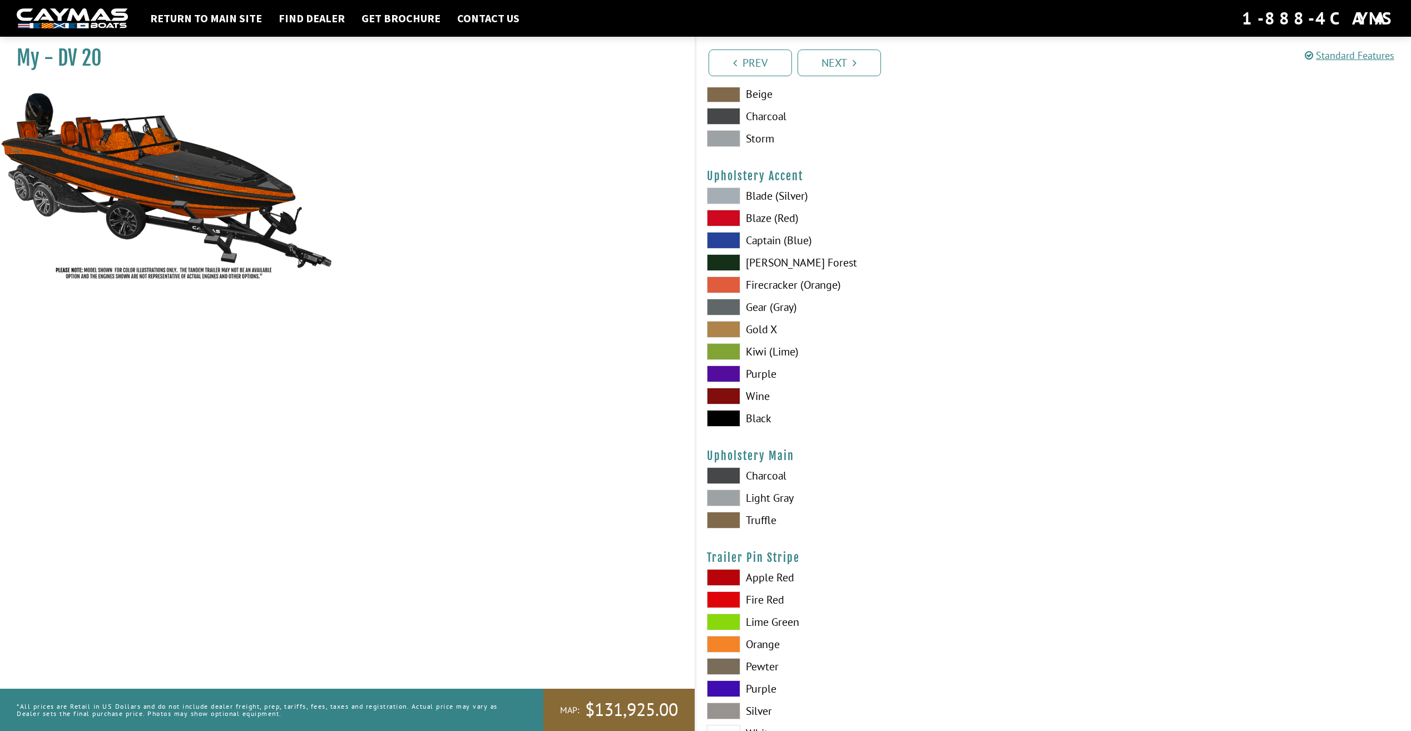
click at [738, 418] on span at bounding box center [723, 418] width 33 height 17
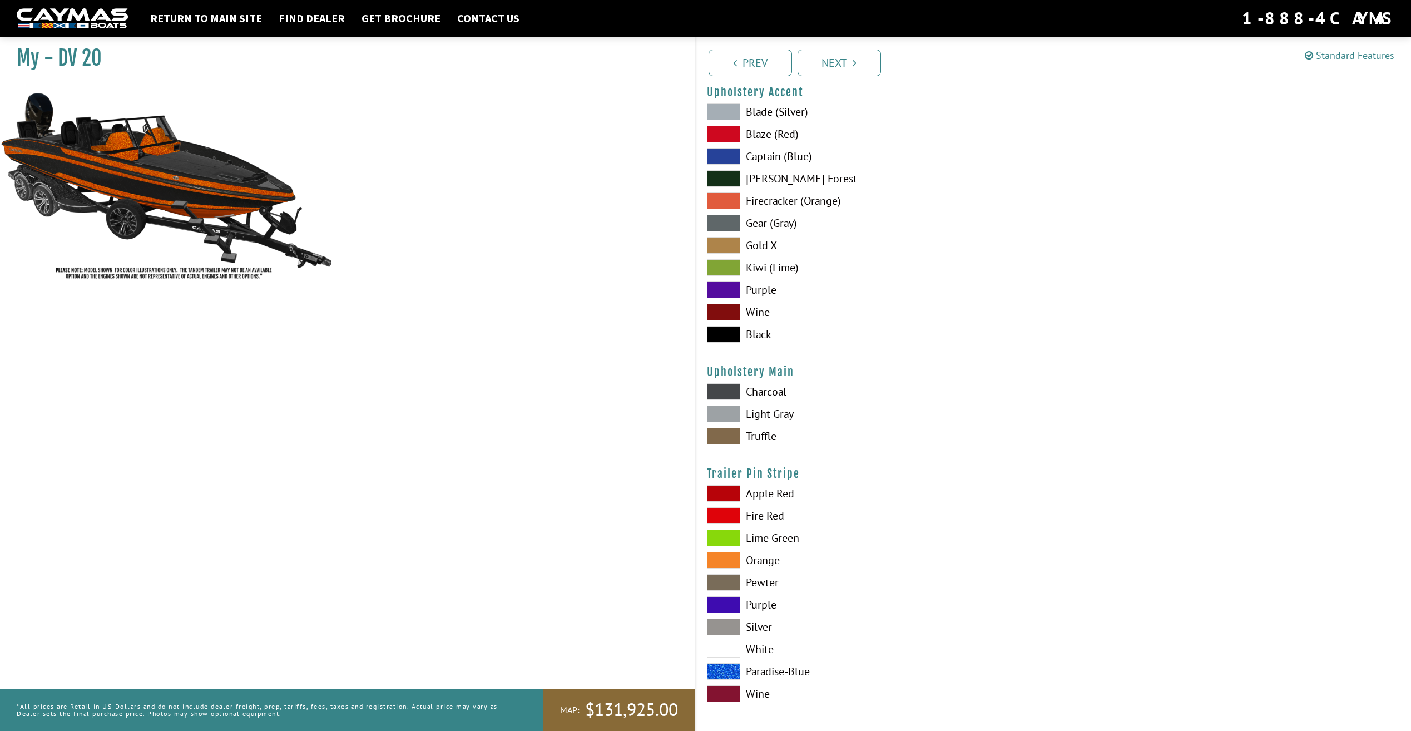
scroll to position [5262, 0]
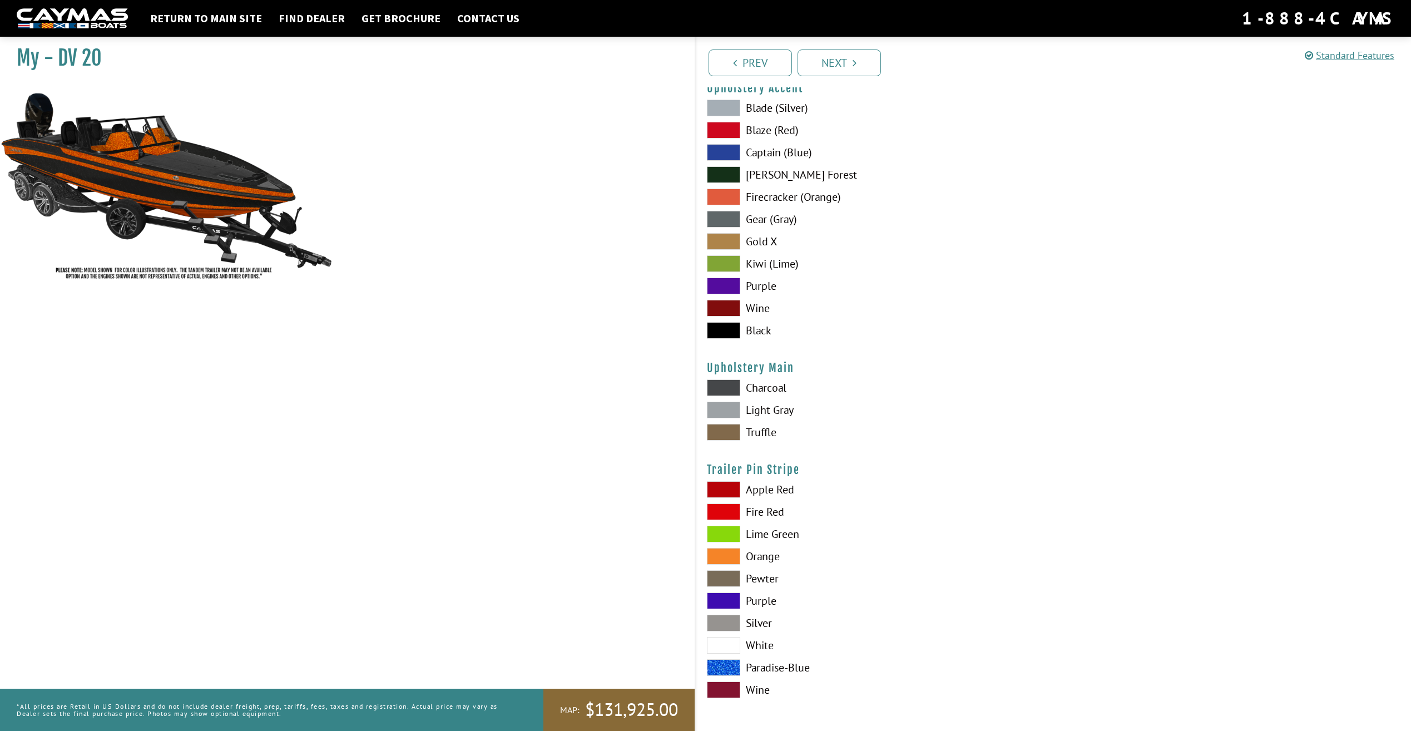
click at [723, 388] on span at bounding box center [723, 387] width 33 height 17
click at [721, 404] on span at bounding box center [723, 410] width 33 height 17
click at [719, 387] on span at bounding box center [723, 387] width 33 height 17
click at [730, 195] on span at bounding box center [723, 197] width 33 height 17
click at [901, 529] on label "Lime Green" at bounding box center [874, 534] width 335 height 17
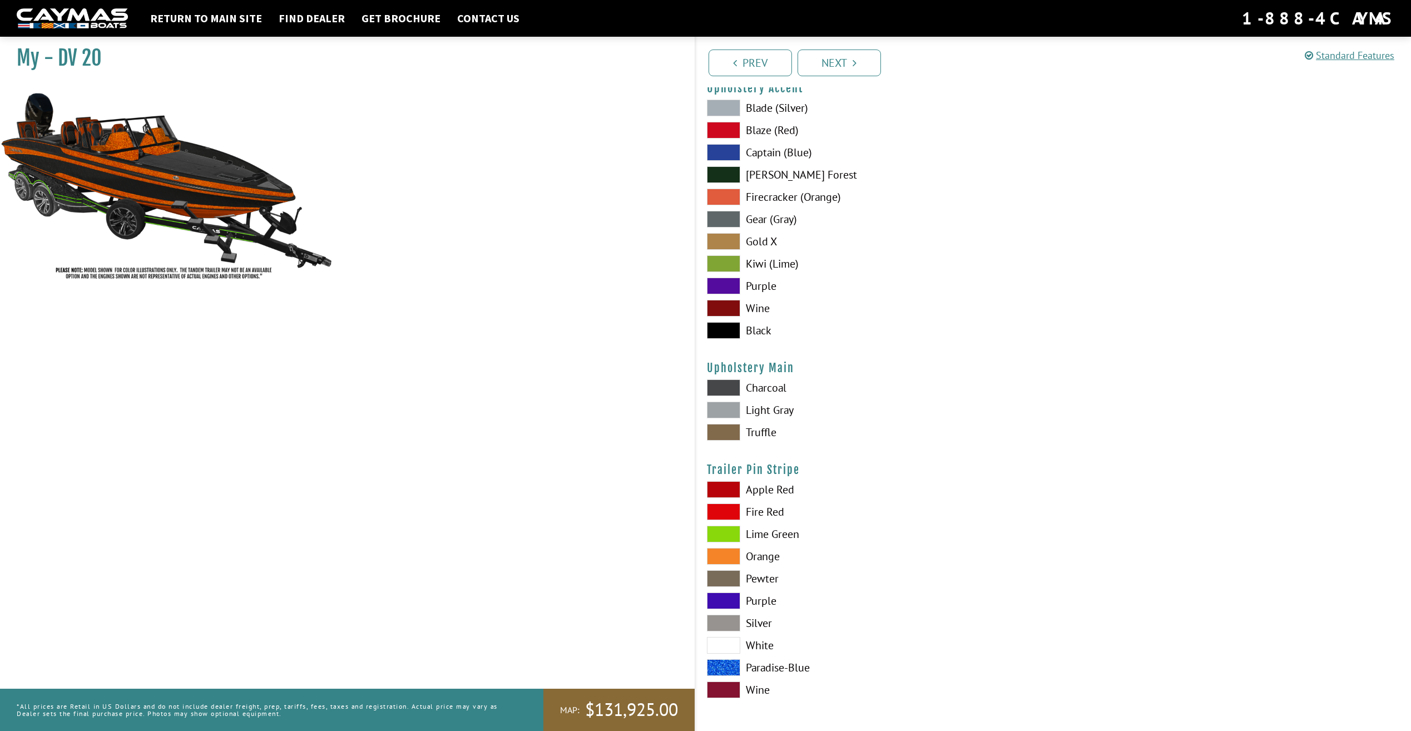
click at [723, 559] on span at bounding box center [723, 556] width 33 height 17
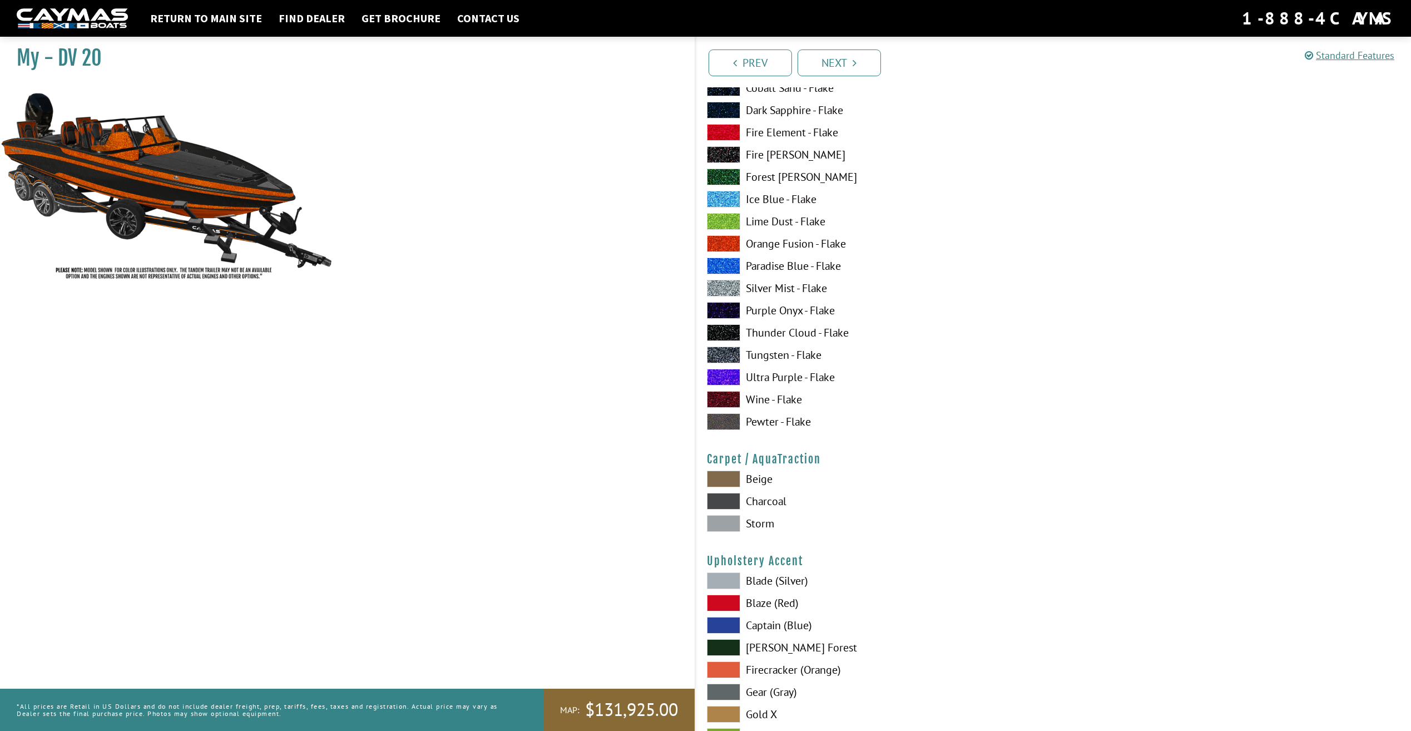
scroll to position [4761, 0]
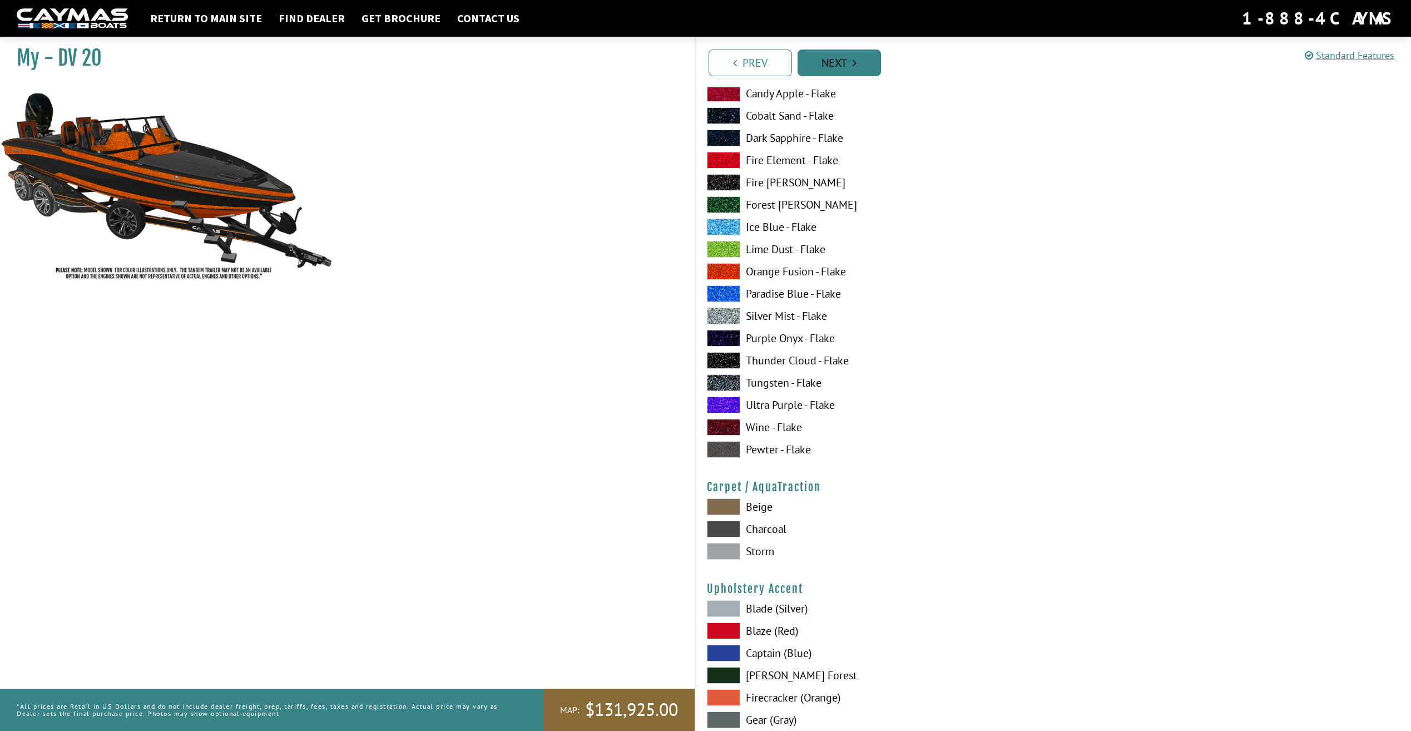
click at [846, 67] on link "Next" at bounding box center [839, 63] width 83 height 27
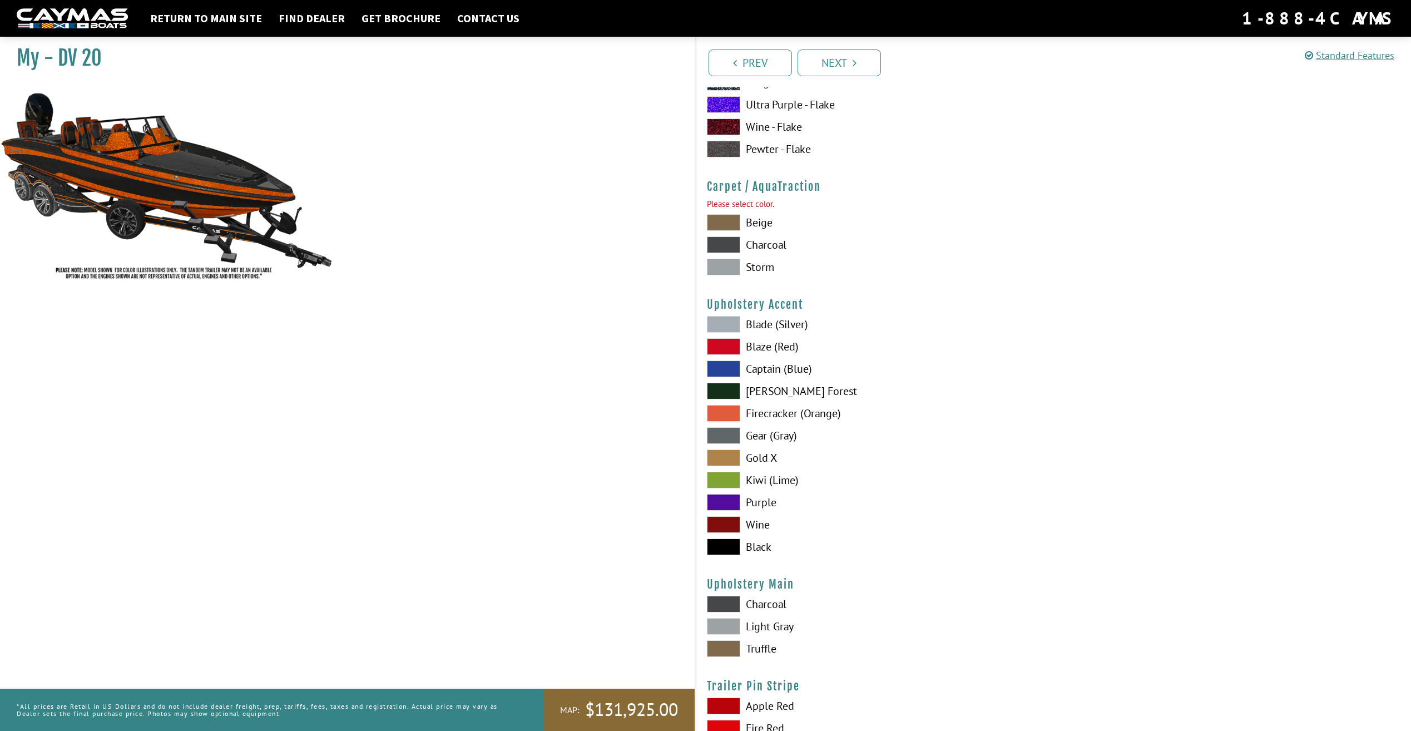
scroll to position [5037, 0]
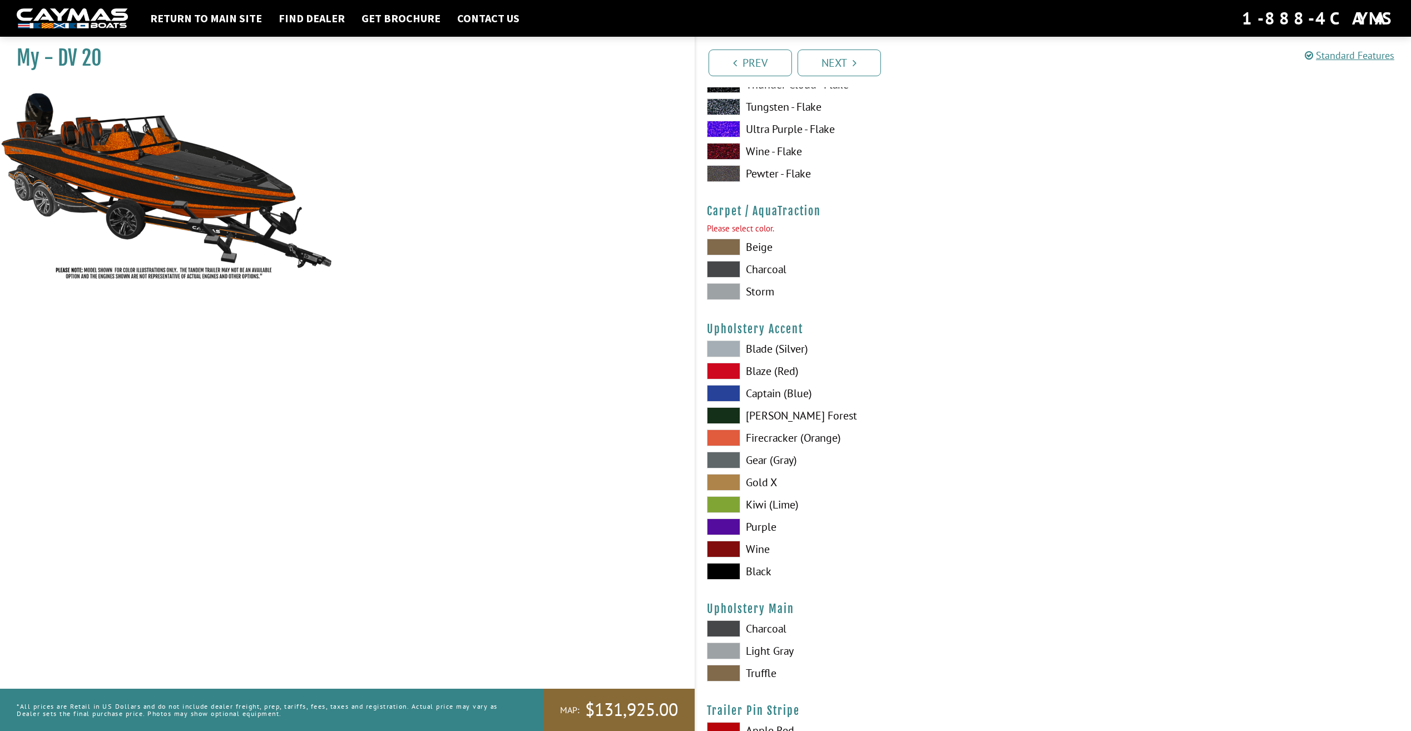
click at [756, 245] on label "Beige" at bounding box center [874, 247] width 335 height 17
click at [754, 268] on label "Charcoal" at bounding box center [874, 269] width 335 height 17
click at [737, 292] on span at bounding box center [723, 291] width 33 height 17
click at [730, 269] on span at bounding box center [723, 269] width 33 height 17
click at [862, 65] on link "Next" at bounding box center [839, 63] width 83 height 27
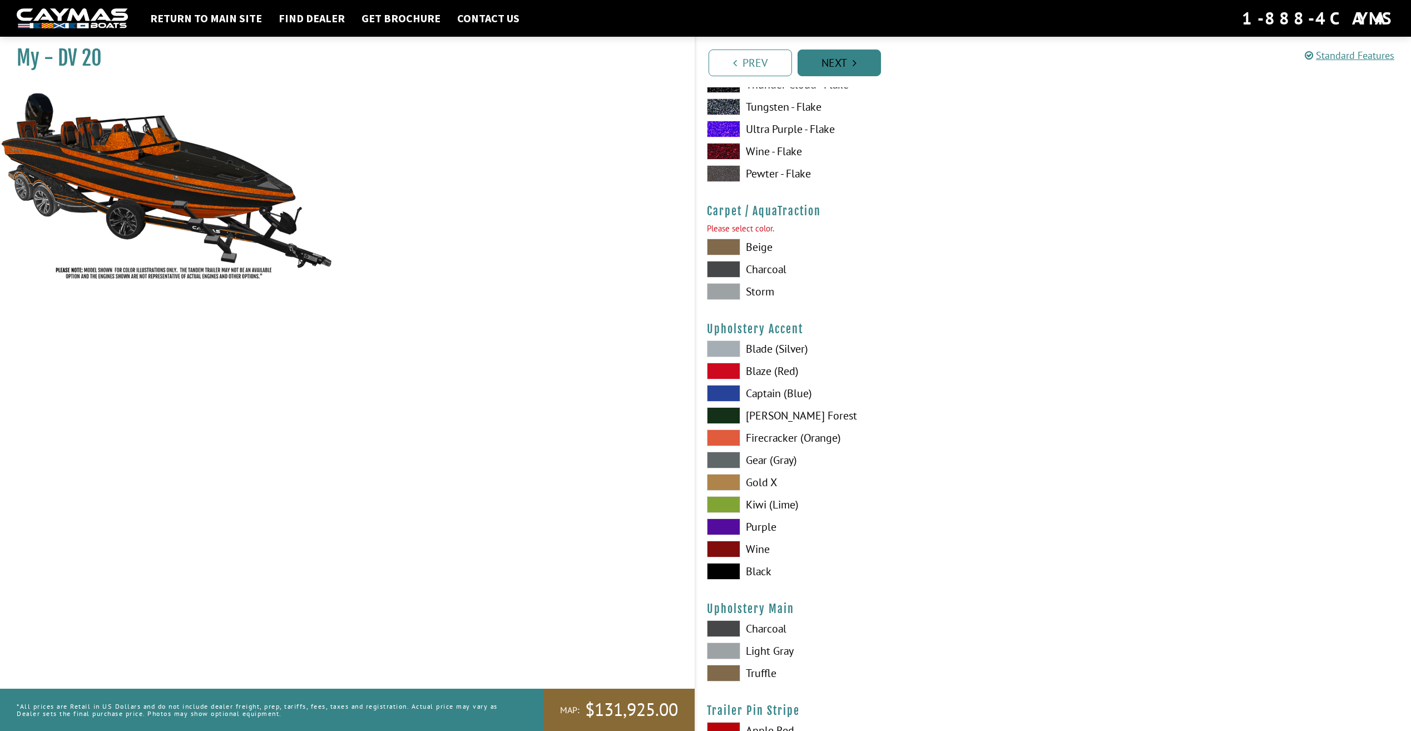
scroll to position [0, 0]
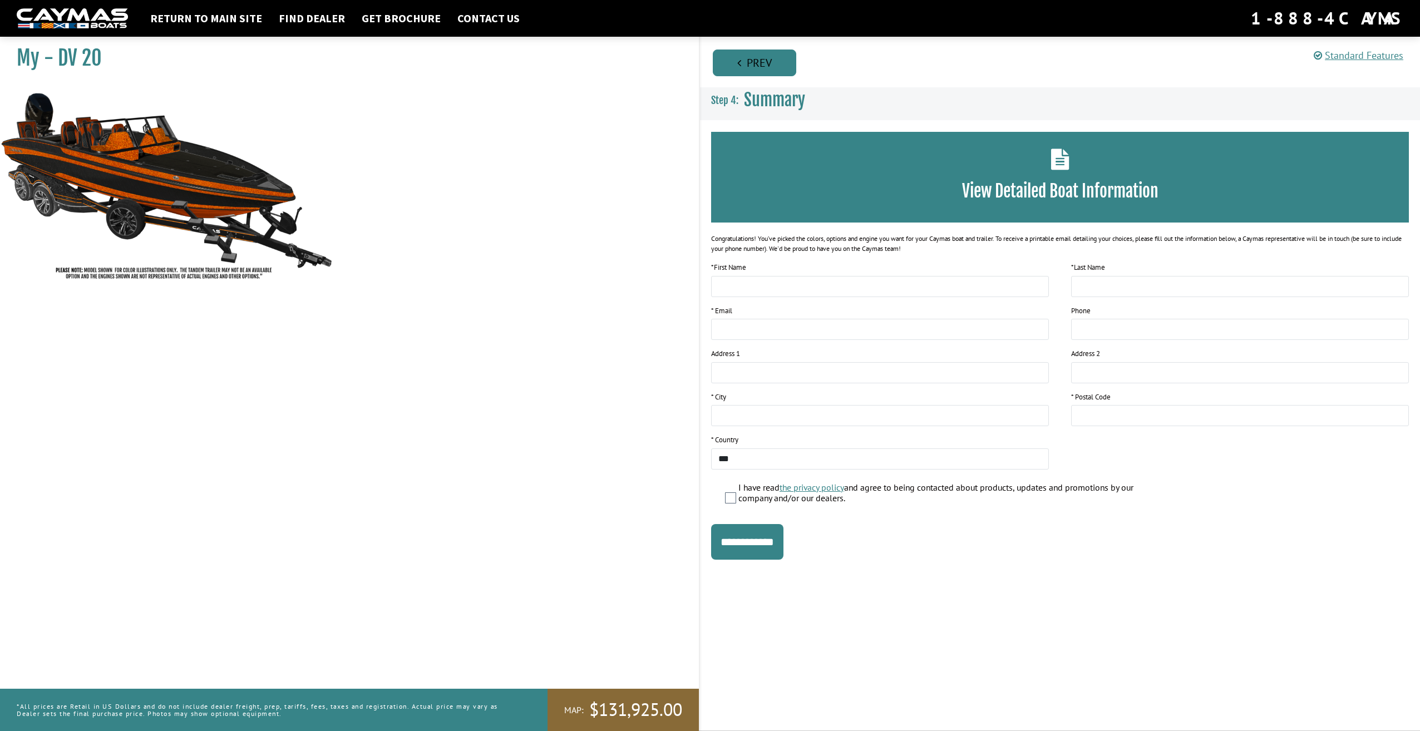
click at [732, 54] on link "Prev" at bounding box center [754, 63] width 83 height 27
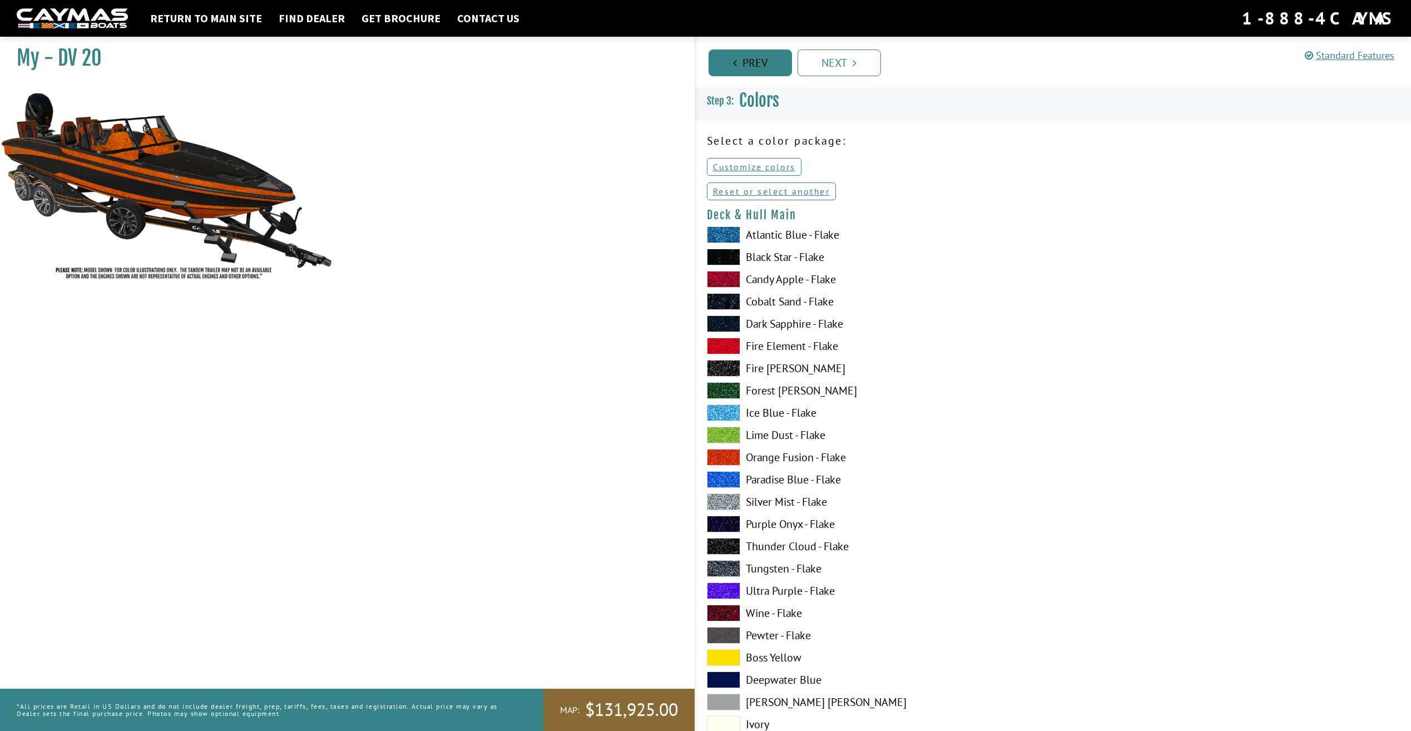
click at [732, 55] on link "Prev" at bounding box center [750, 63] width 83 height 27
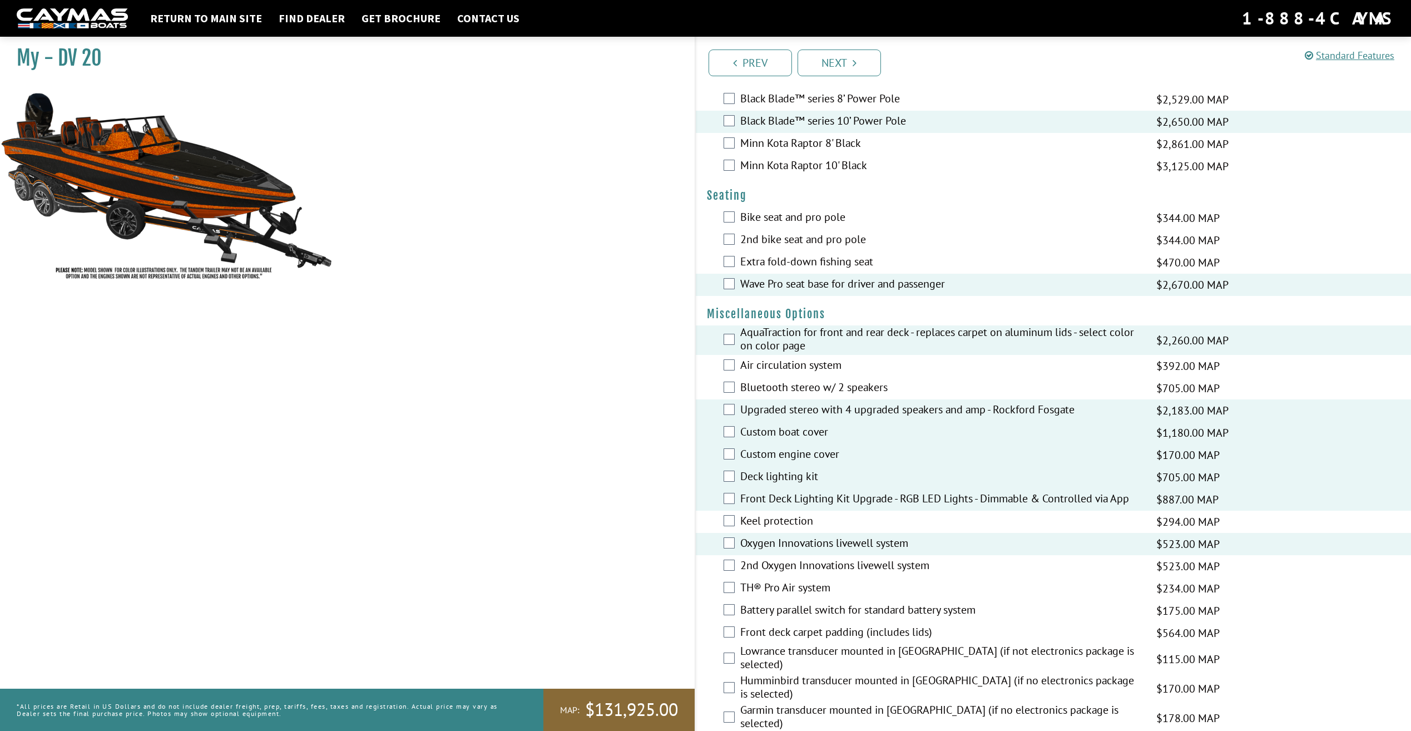
scroll to position [946, 0]
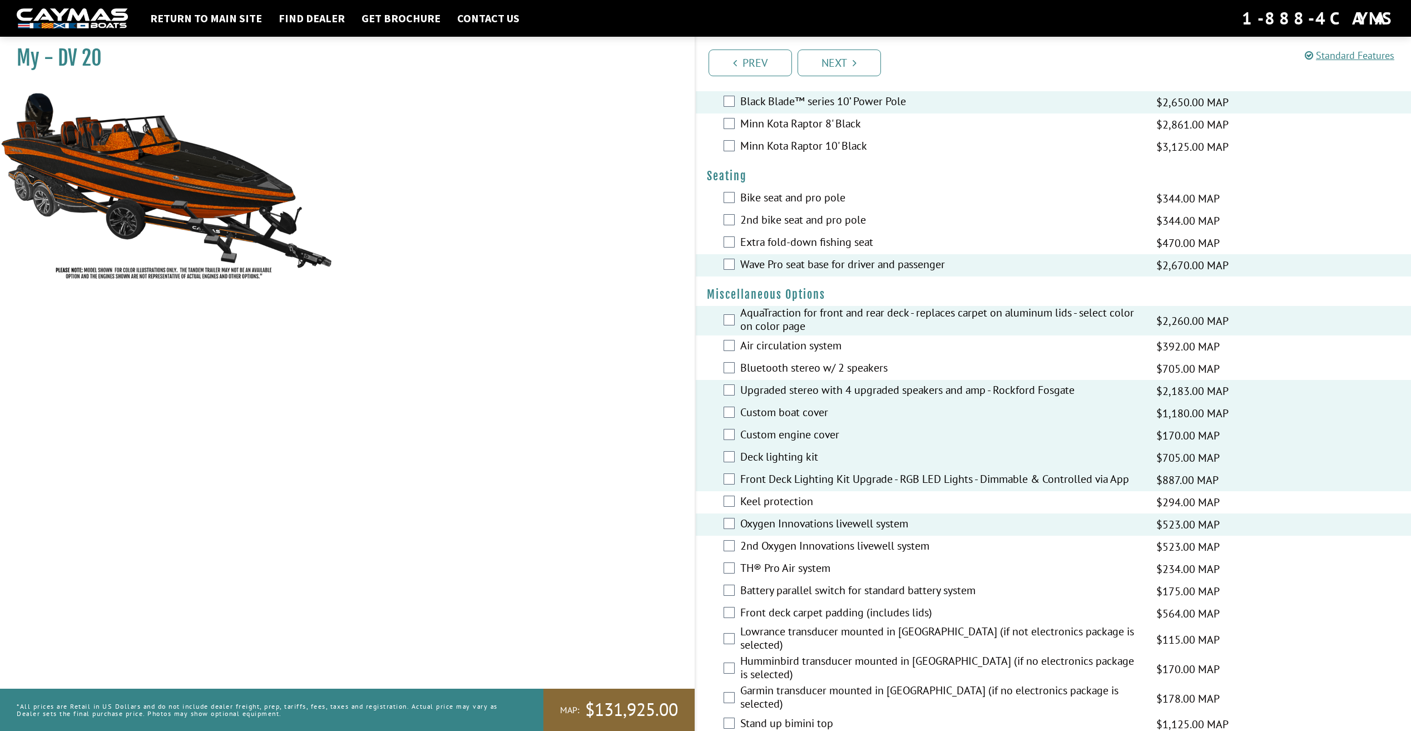
click at [788, 341] on label "Air circulation system" at bounding box center [941, 347] width 403 height 16
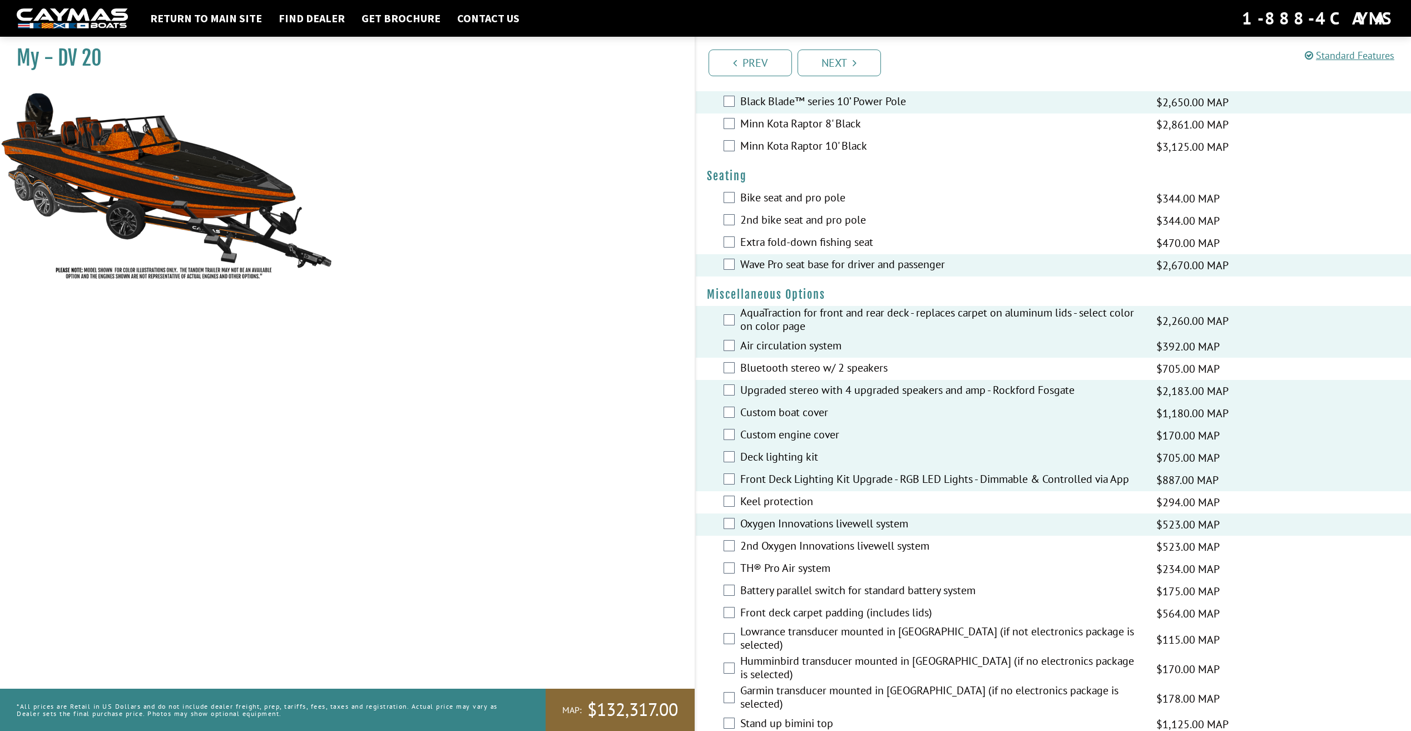
click at [788, 341] on label "Air circulation system" at bounding box center [941, 347] width 403 height 16
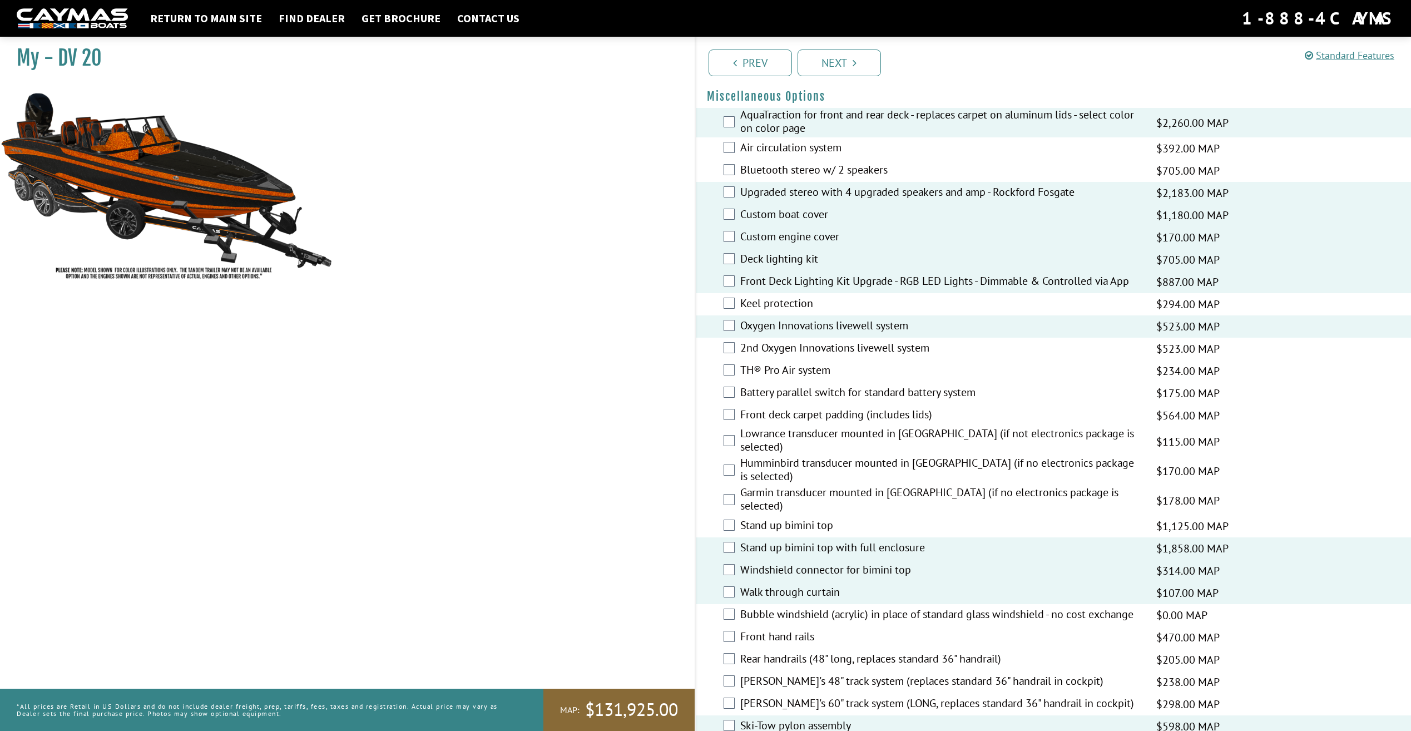
scroll to position [1168, 0]
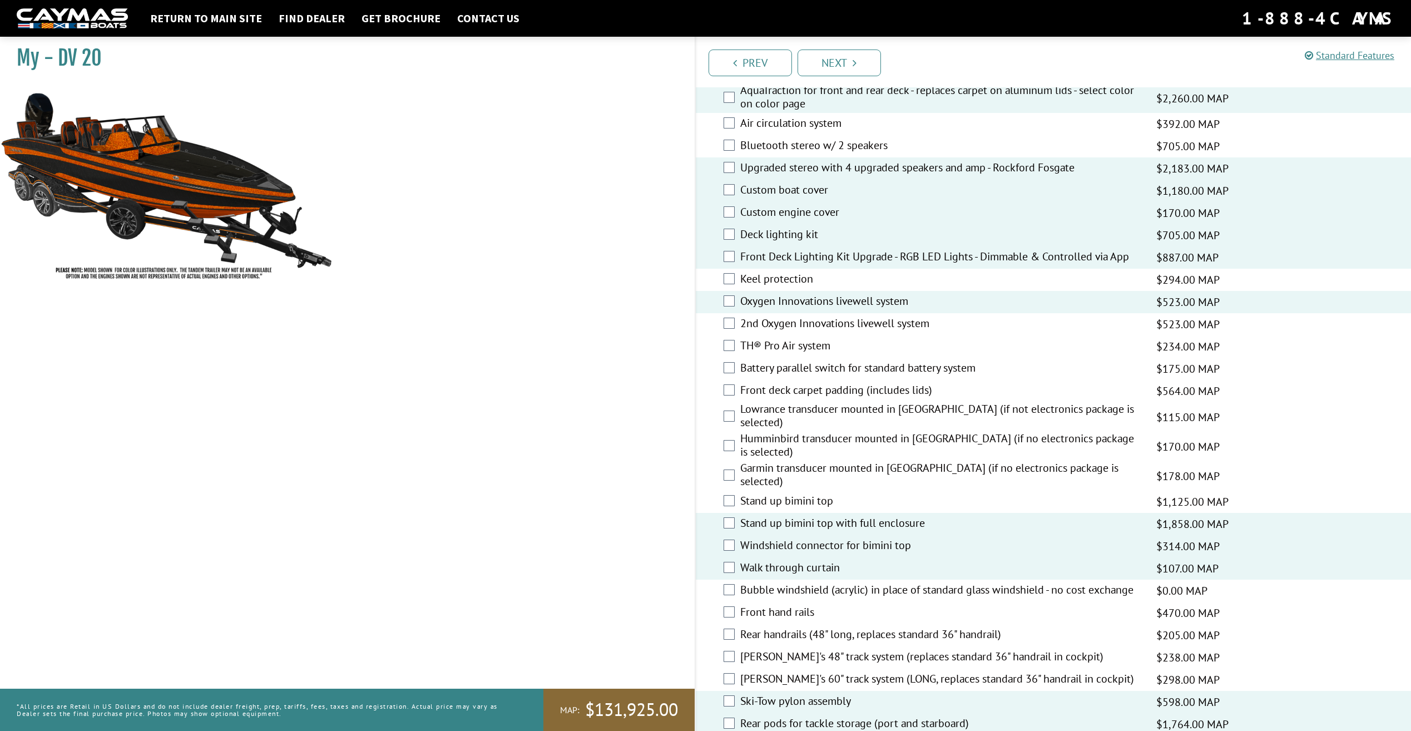
click at [723, 363] on div "Battery parallel switch for standard battery system $175.00 MAP $206.00 MSRP" at bounding box center [1054, 369] width 716 height 22
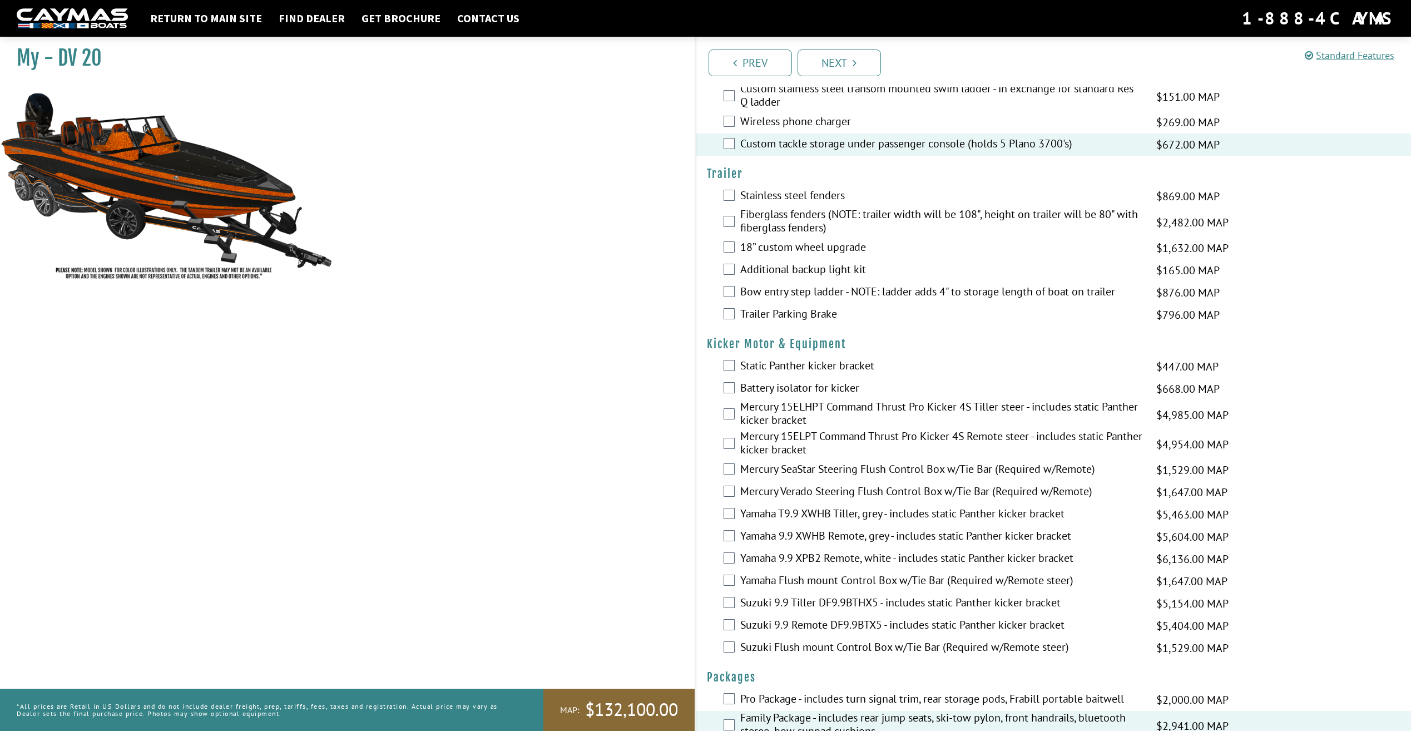
scroll to position [2269, 0]
click at [282, 22] on link "Find Dealer" at bounding box center [311, 18] width 77 height 14
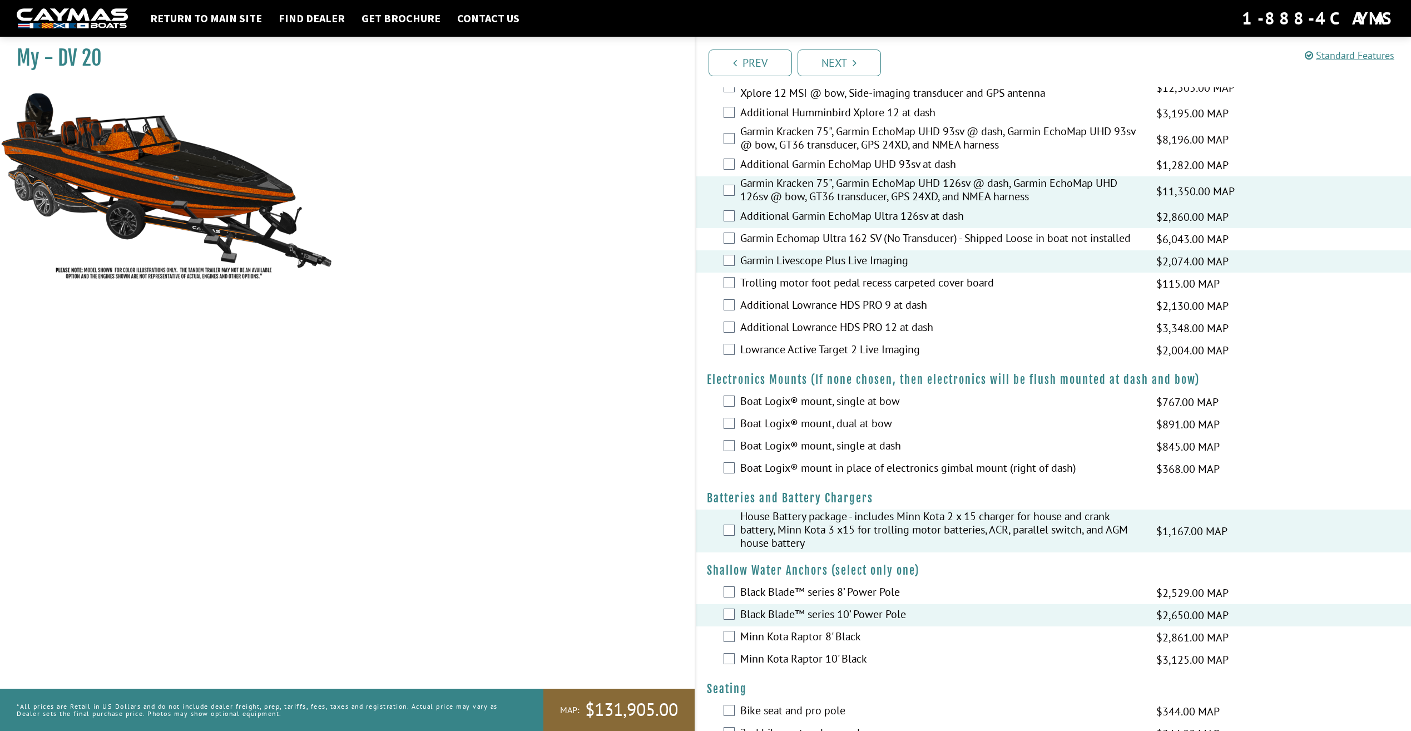
scroll to position [0, 0]
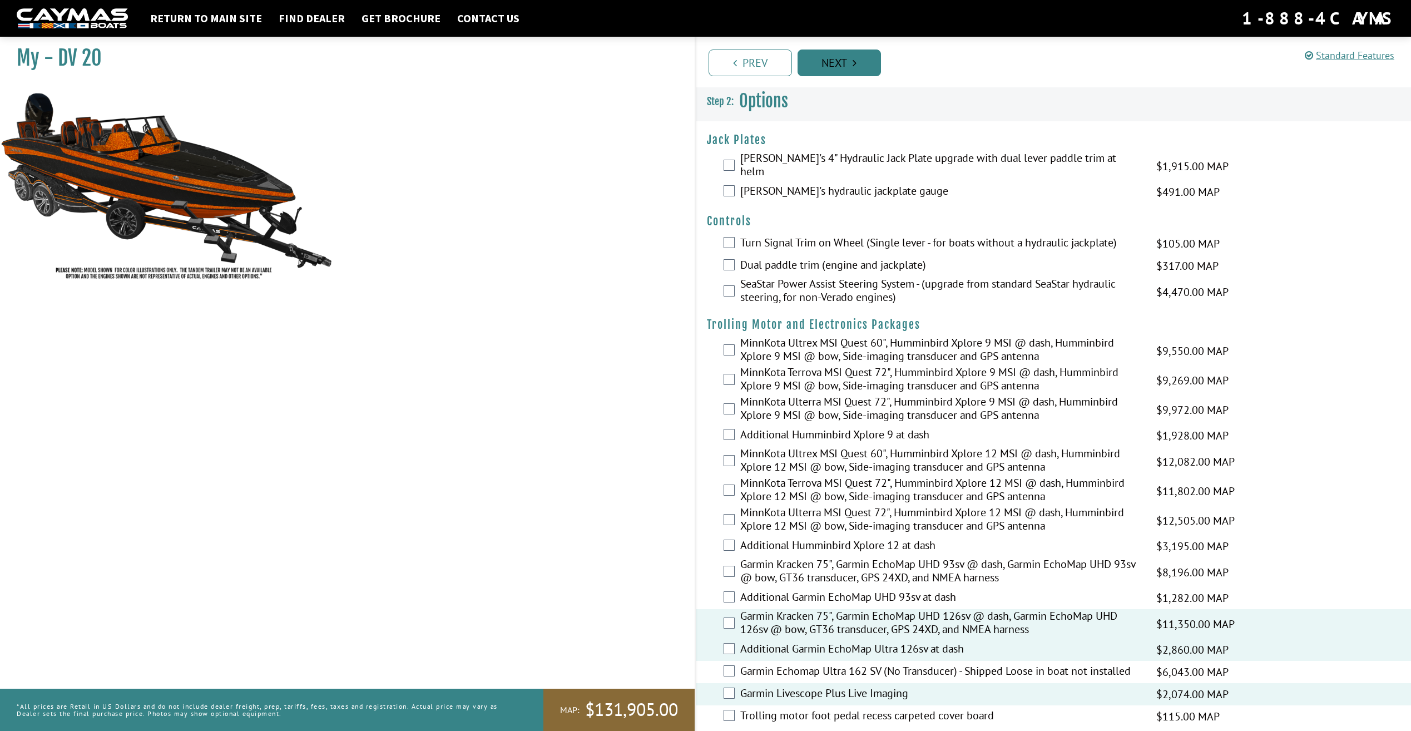
click at [865, 67] on link "Next" at bounding box center [839, 63] width 83 height 27
